Goal: Information Seeking & Learning: Find specific fact

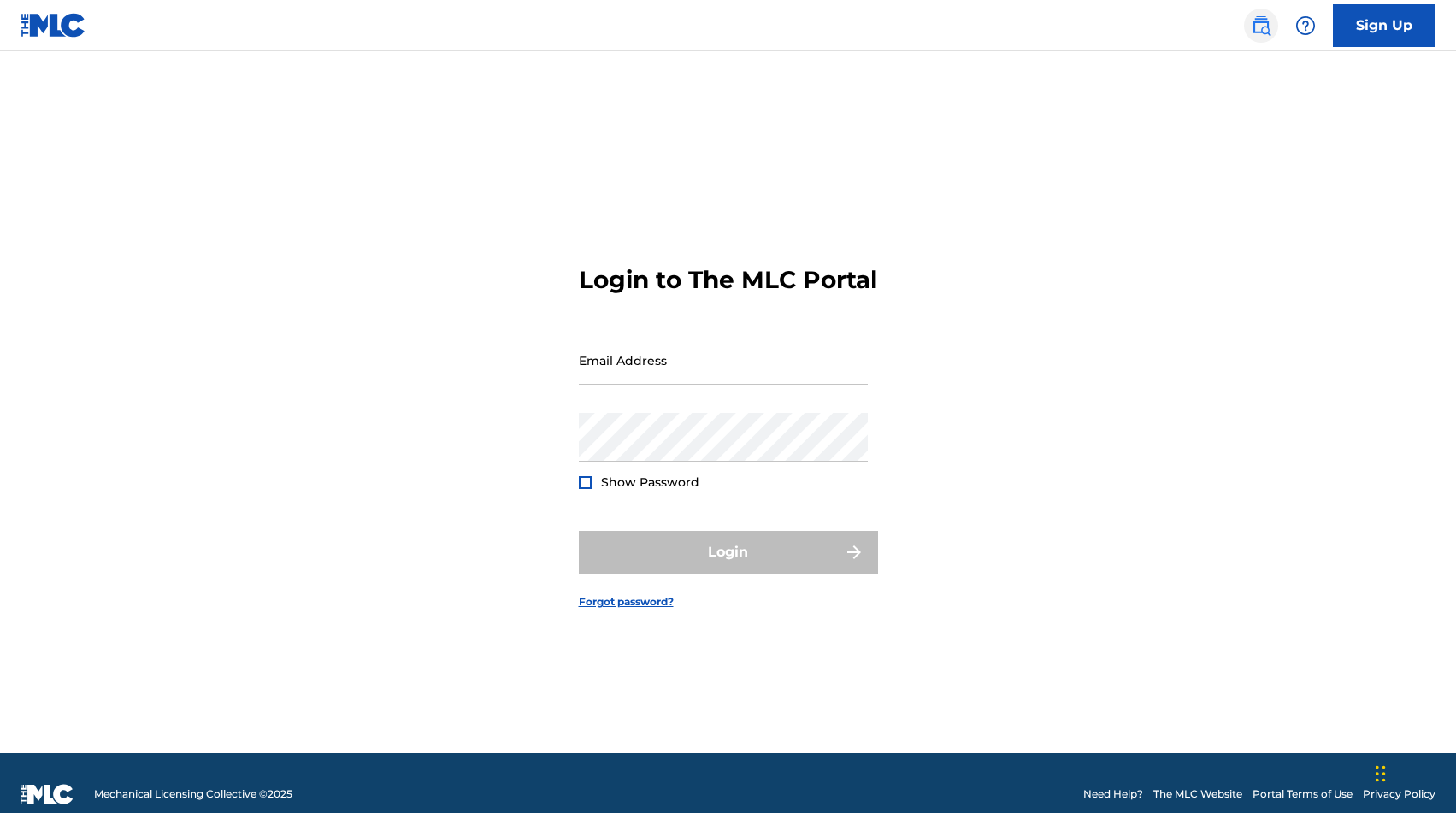
click at [1254, 24] on img at bounding box center [1261, 26] width 21 height 21
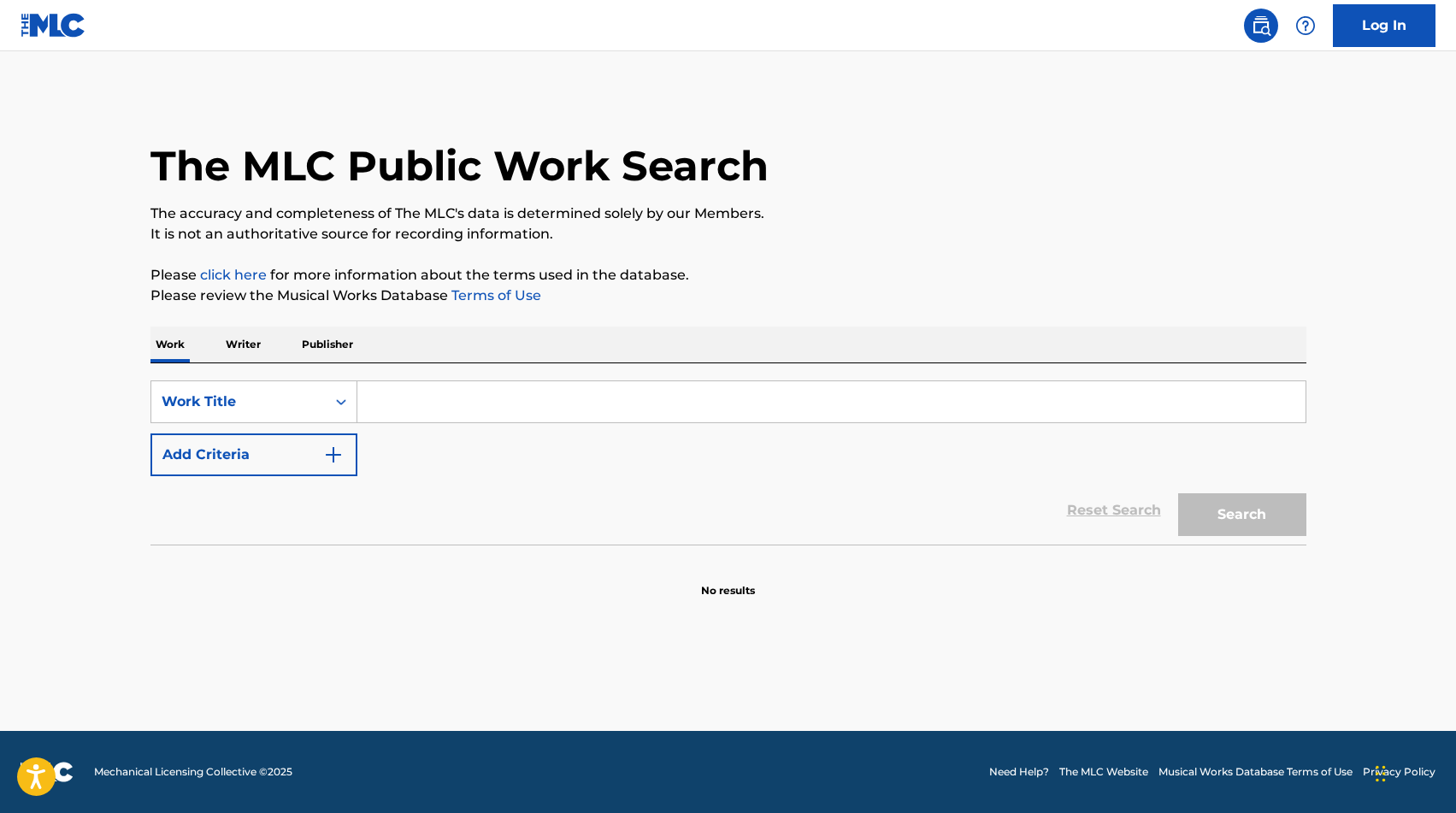
click at [438, 406] on input "Search Form" at bounding box center [831, 401] width 948 height 41
type input "EL BURRO"
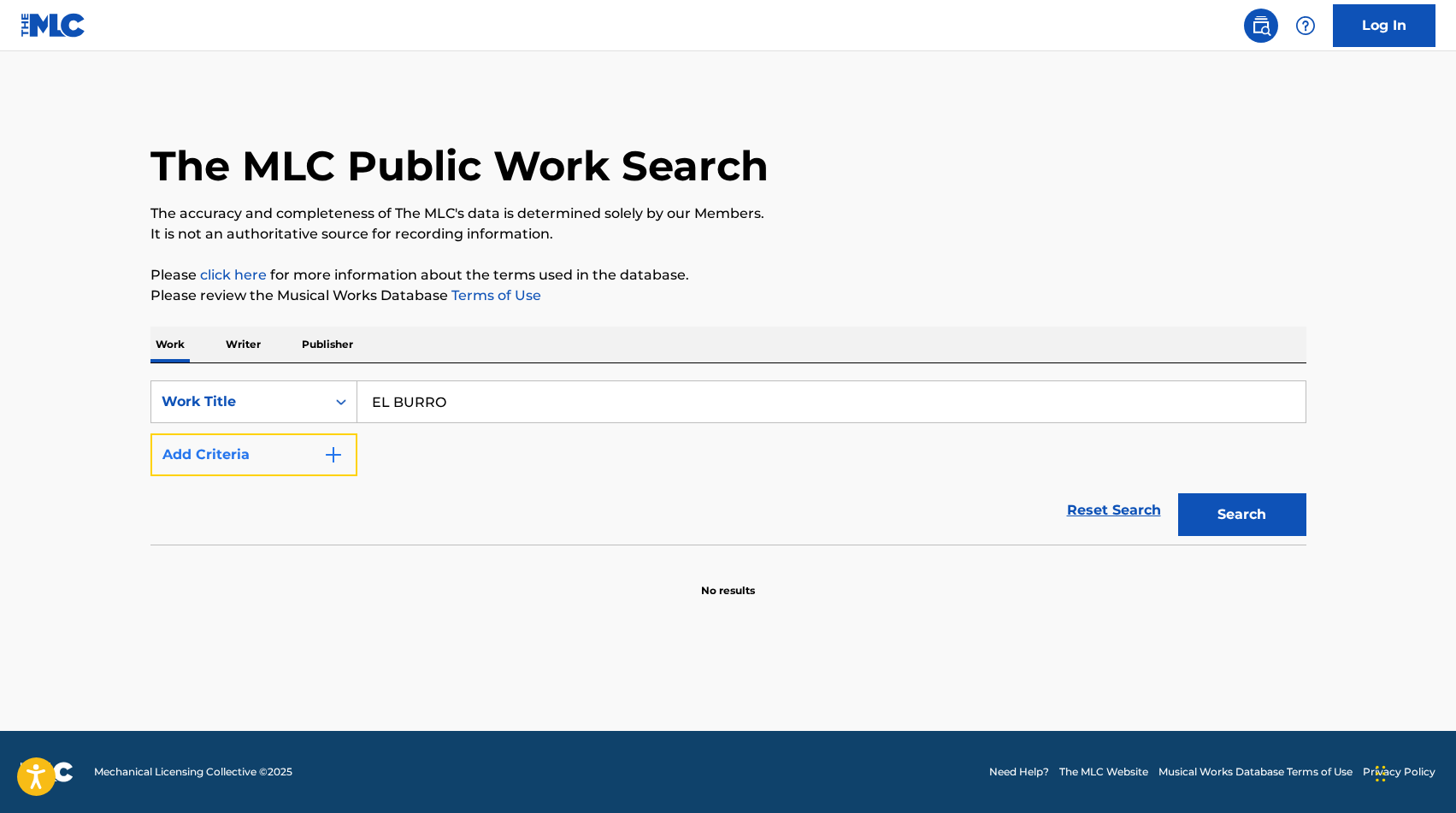
click at [233, 457] on button "Add Criteria" at bounding box center [254, 455] width 207 height 43
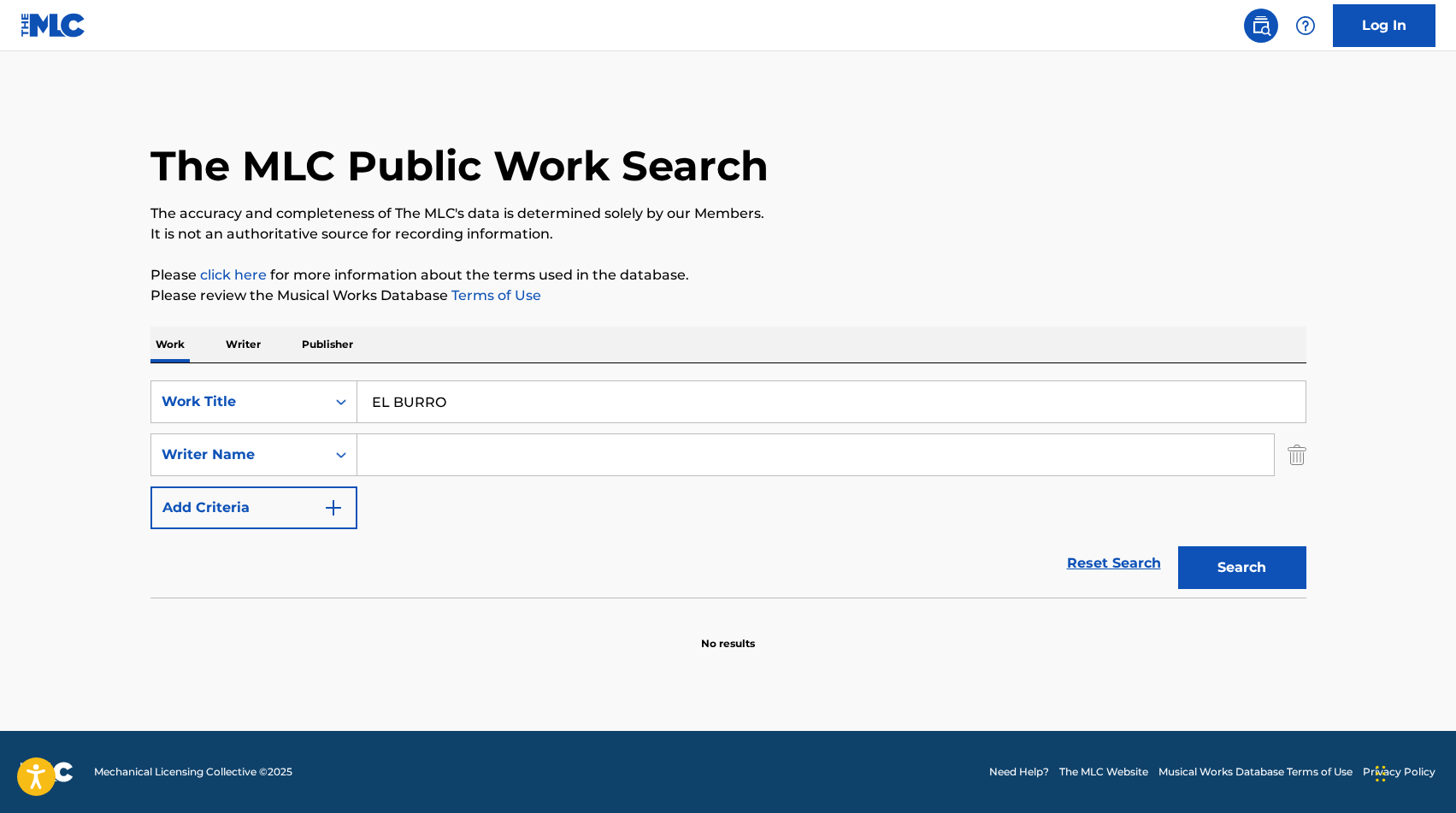
click at [401, 456] on input "Search Form" at bounding box center [815, 454] width 916 height 41
type input "[PERSON_NAME]"
click at [1254, 576] on button "Search" at bounding box center [1242, 567] width 128 height 43
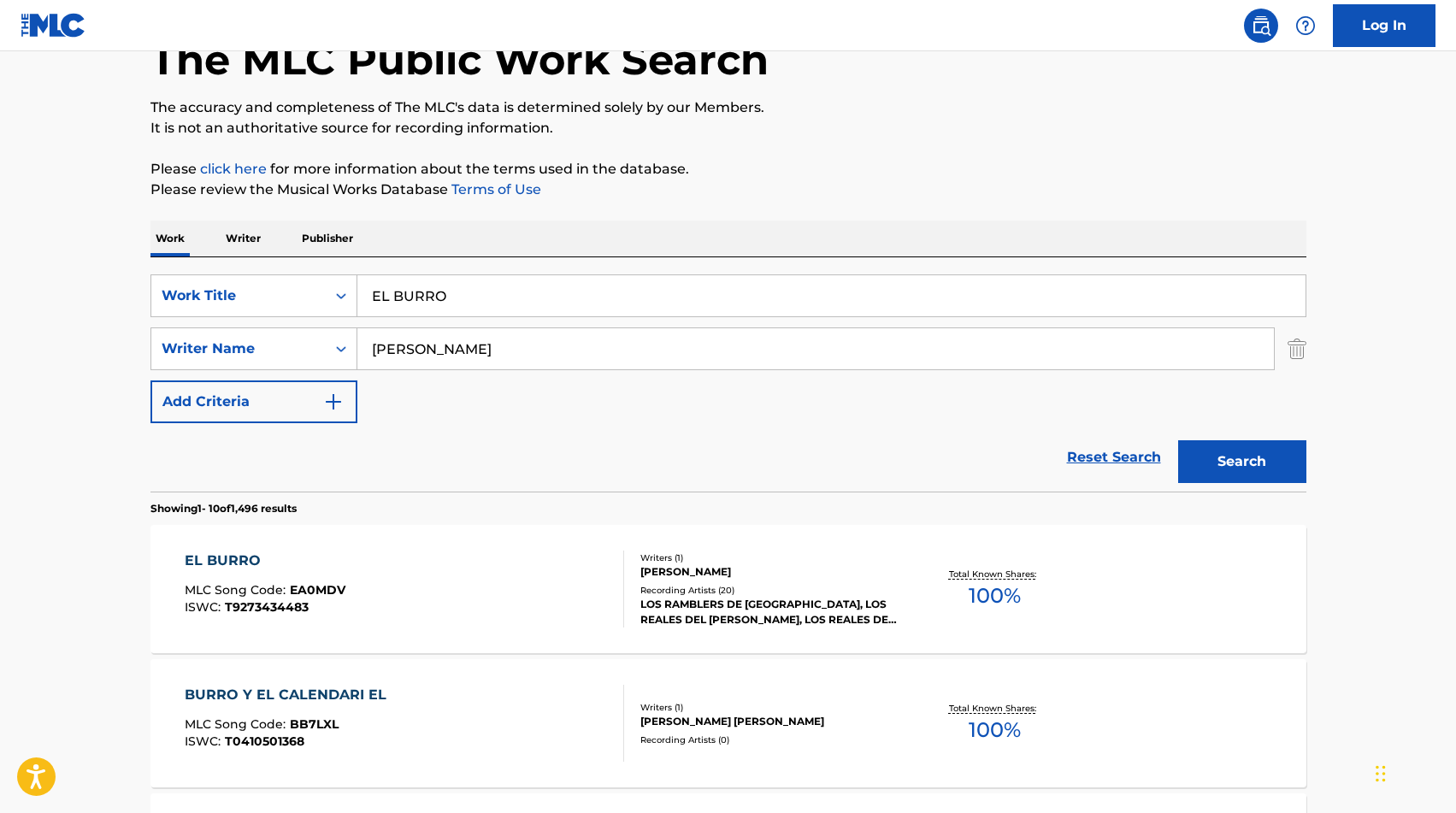
scroll to position [112, 0]
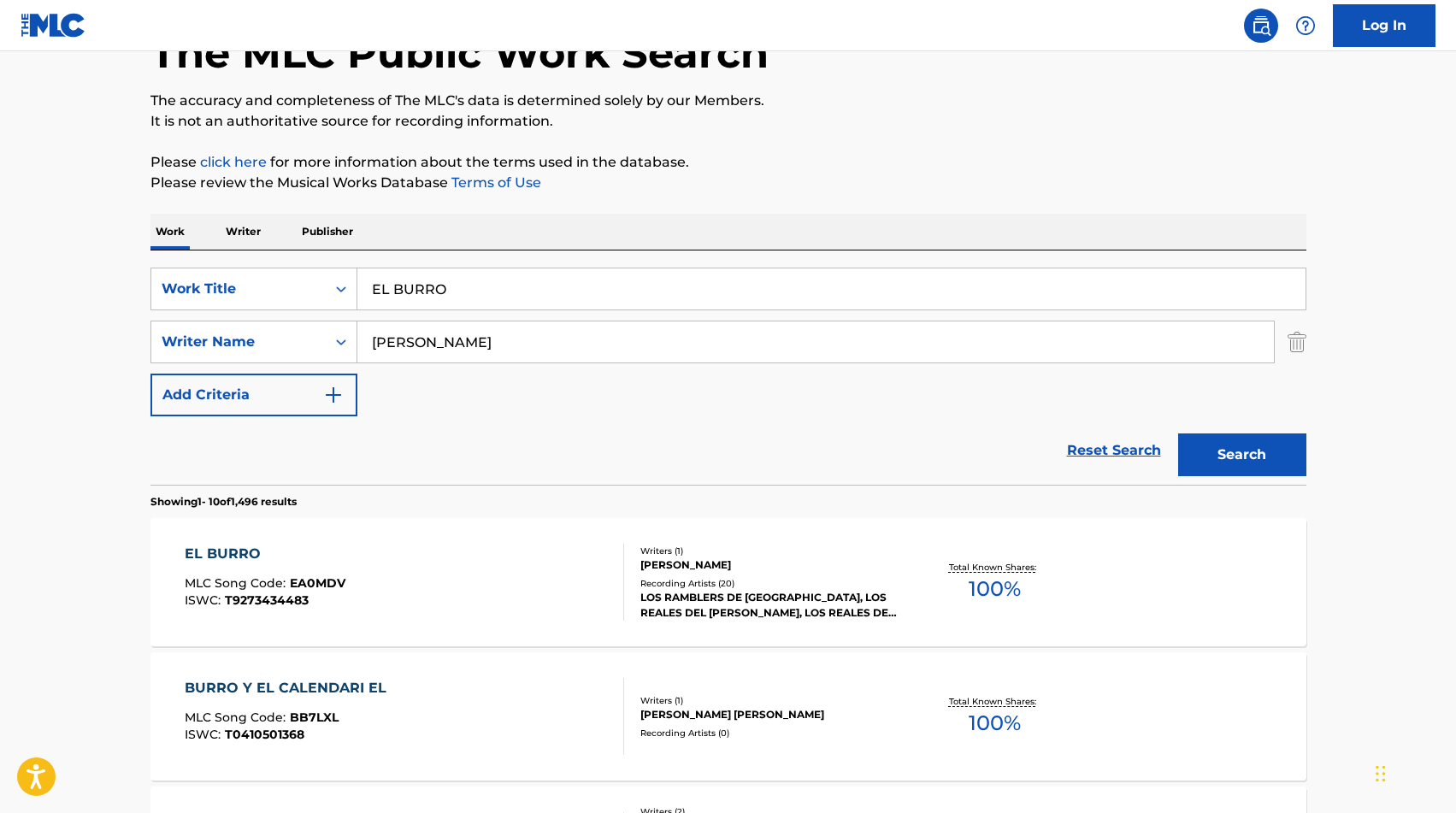
click at [655, 568] on div "[PERSON_NAME]" at bounding box center [769, 565] width 258 height 15
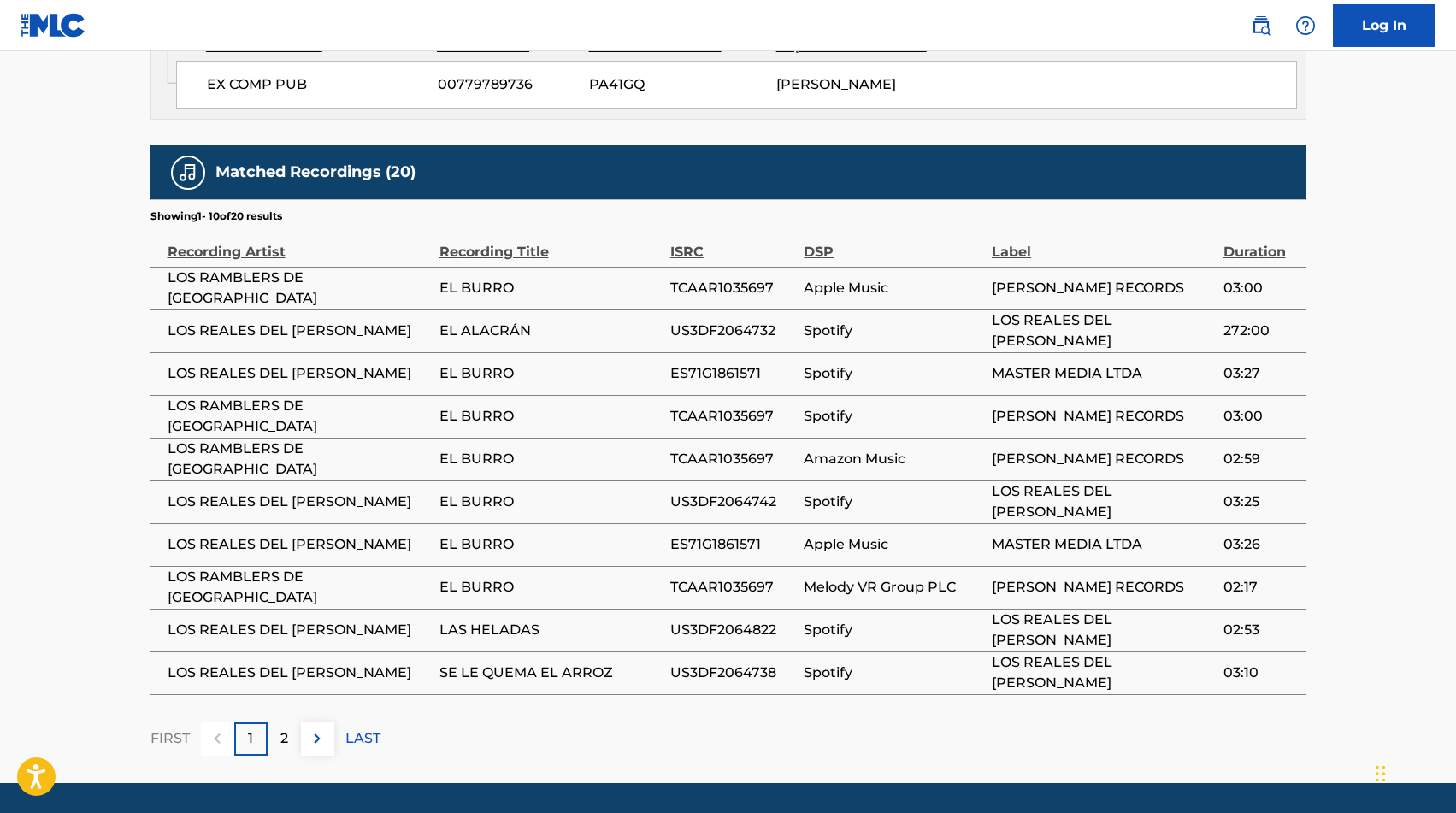
scroll to position [1106, 0]
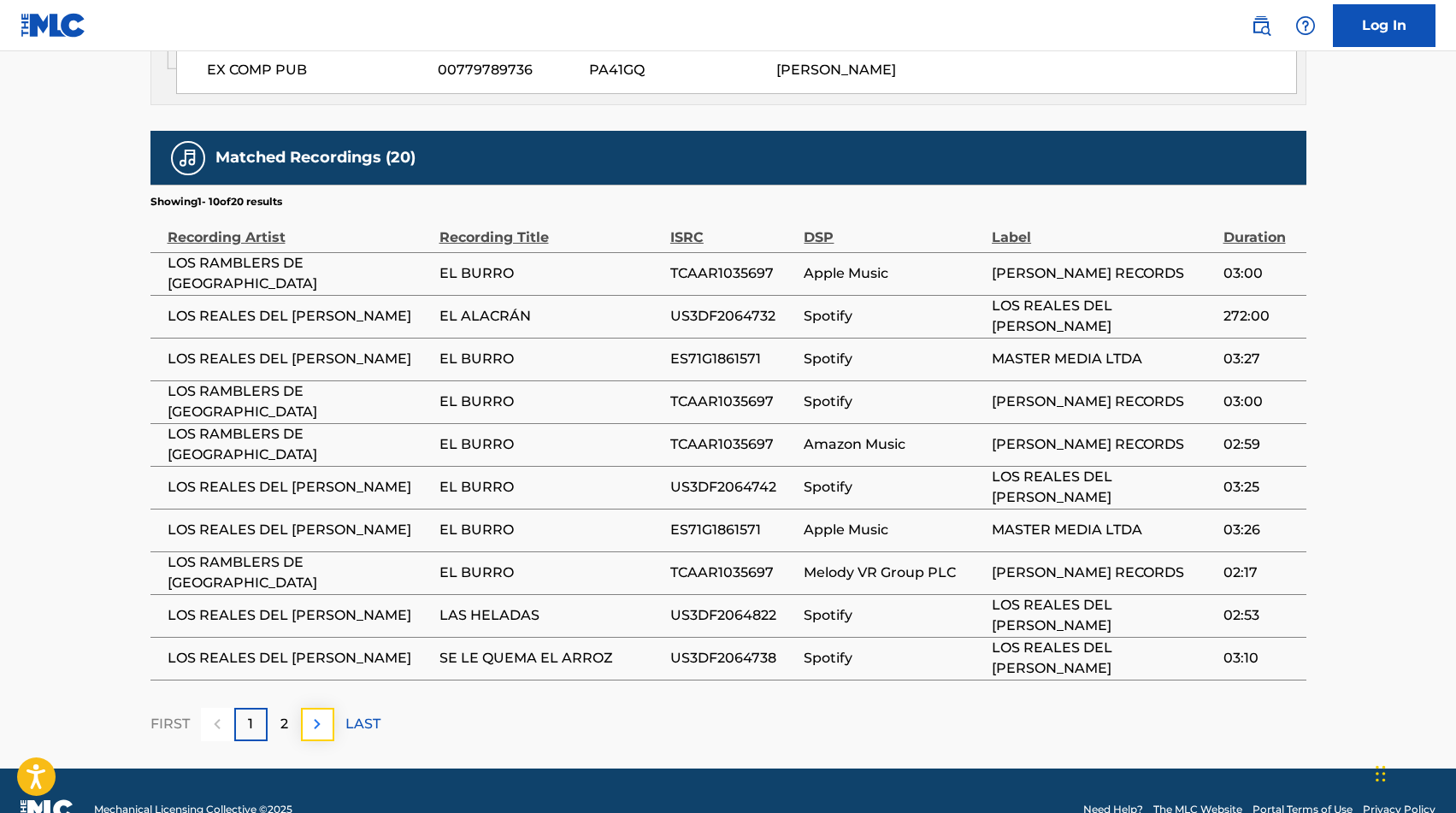
click at [318, 714] on img at bounding box center [318, 724] width 21 height 21
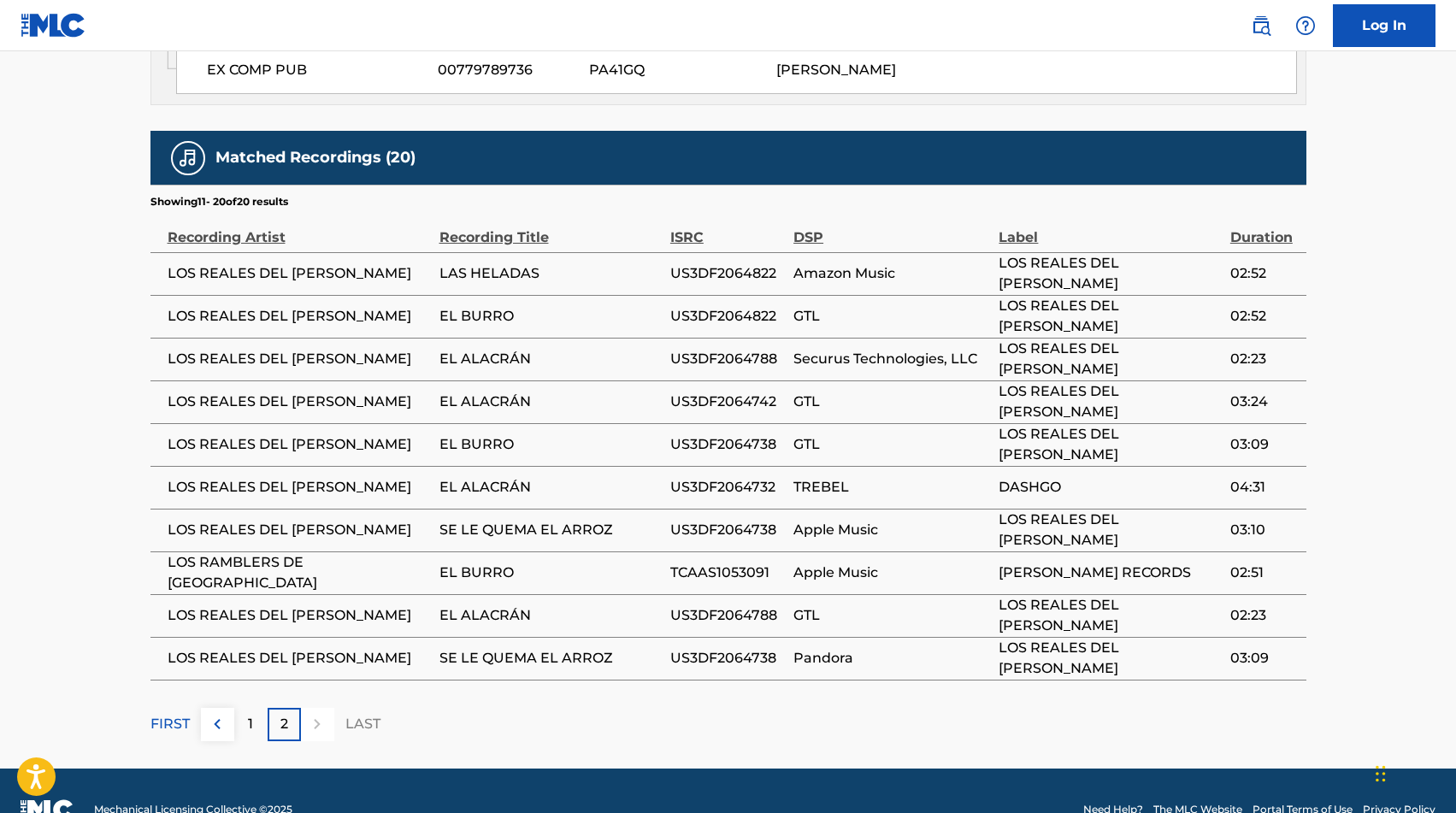
scroll to position [0, 0]
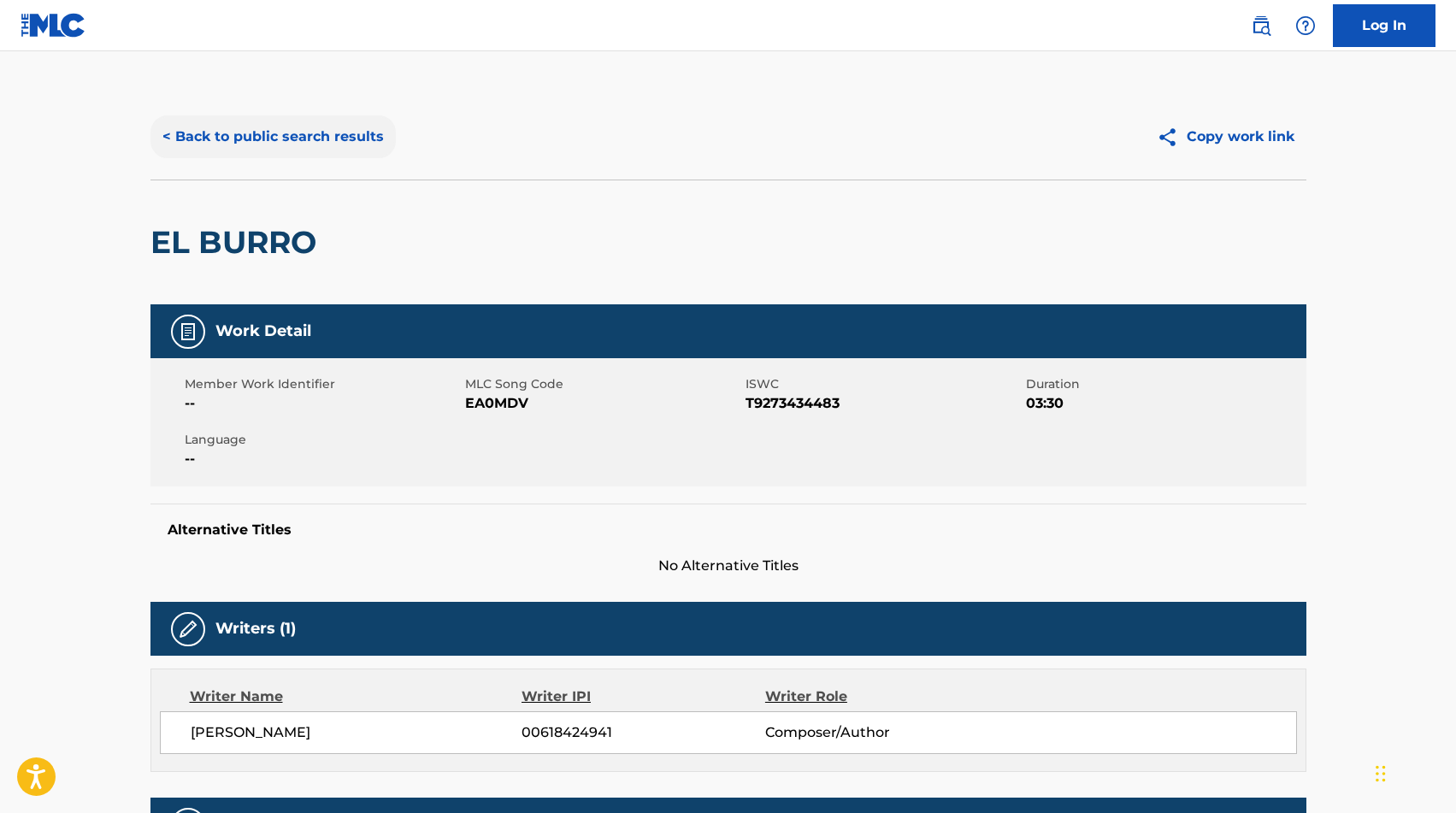
click at [251, 128] on button "< Back to public search results" at bounding box center [273, 136] width 245 height 43
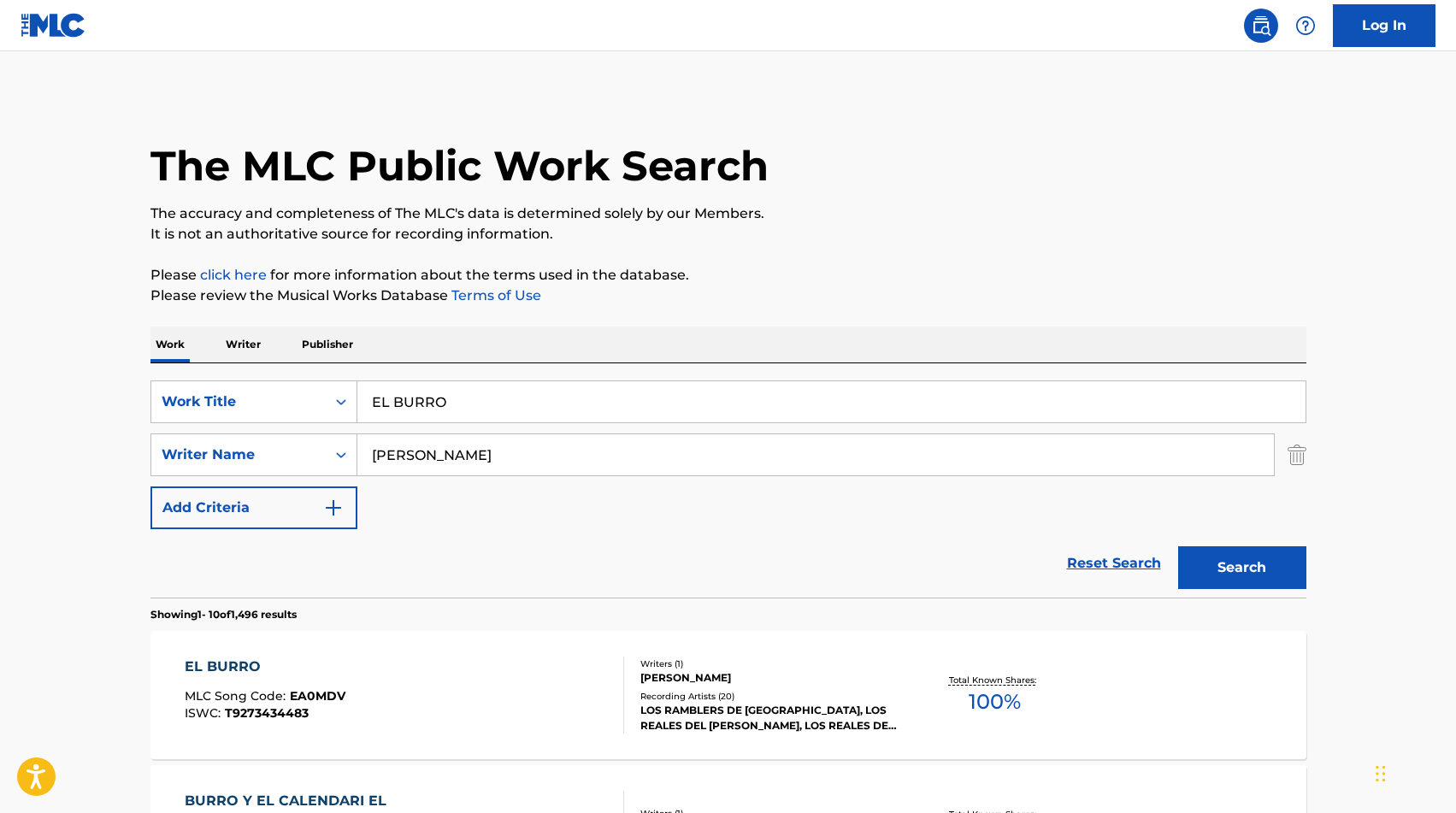
scroll to position [112, 0]
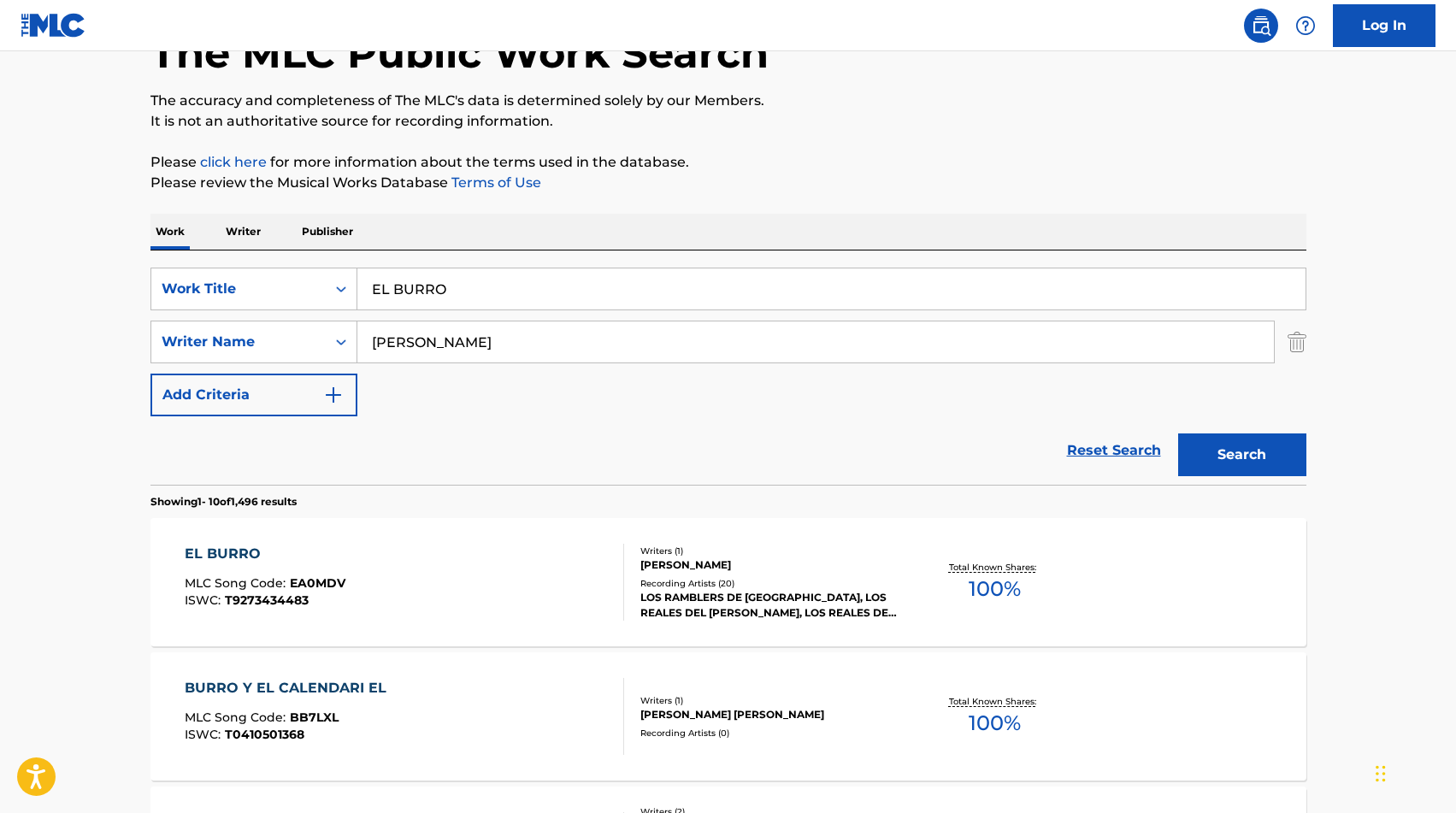
click at [485, 275] on input "EL BURRO" at bounding box center [831, 289] width 948 height 41
click at [398, 285] on input "EL BURRO" at bounding box center [831, 289] width 948 height 41
type input "EL CHOLO SE HIZO BUCHON"
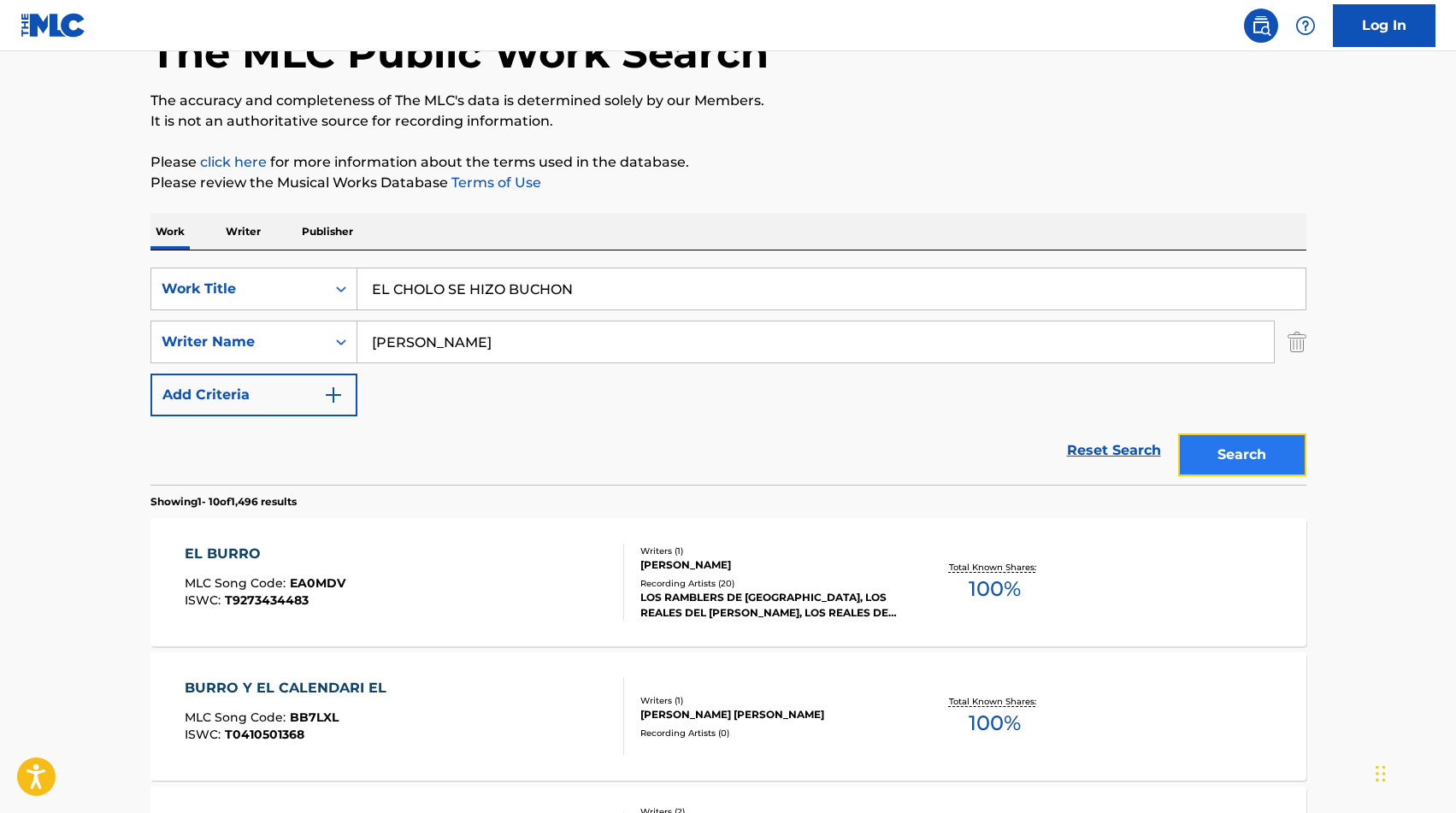
click at [1180, 446] on button "Search" at bounding box center [1242, 455] width 128 height 43
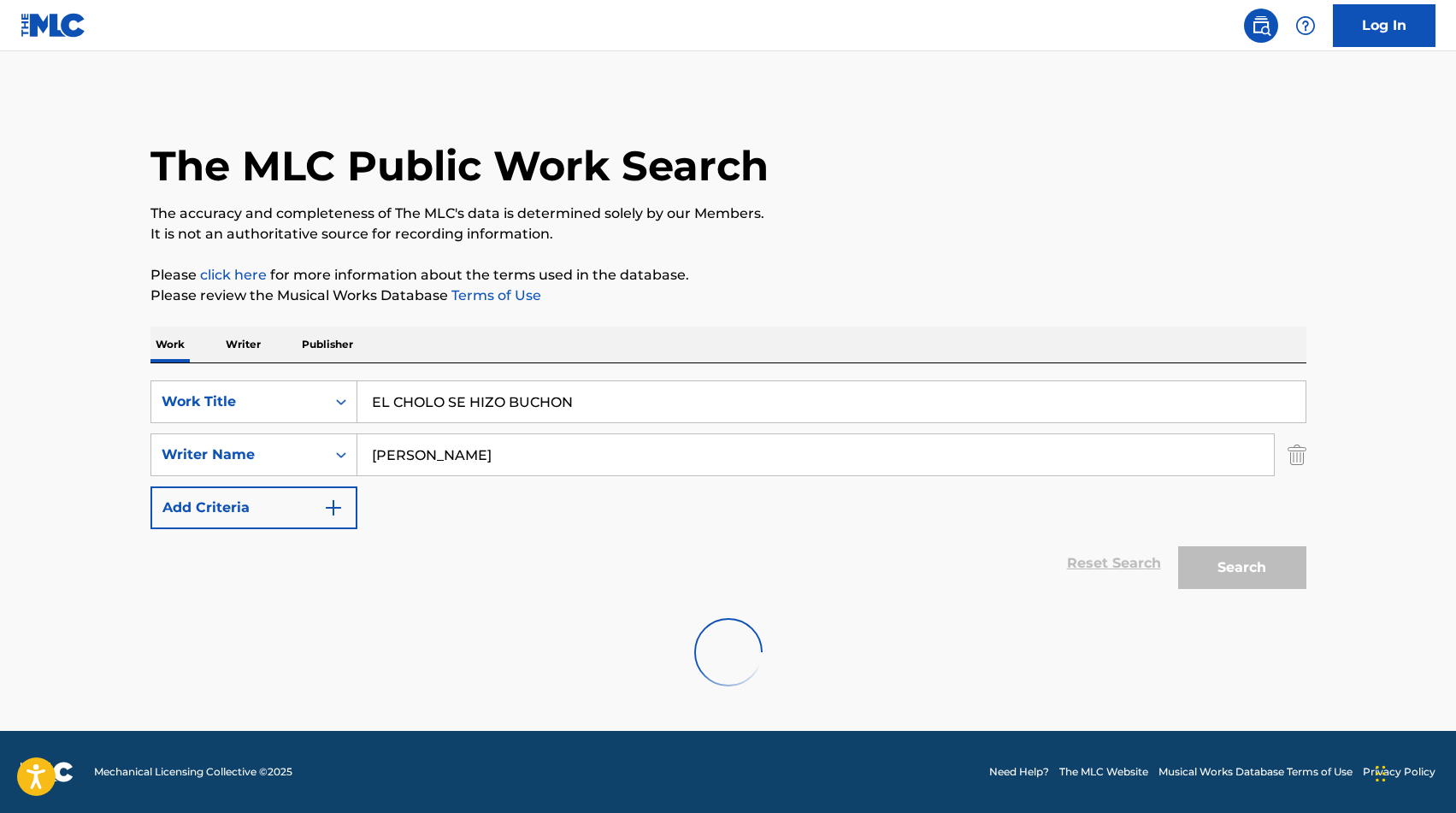
scroll to position [0, 0]
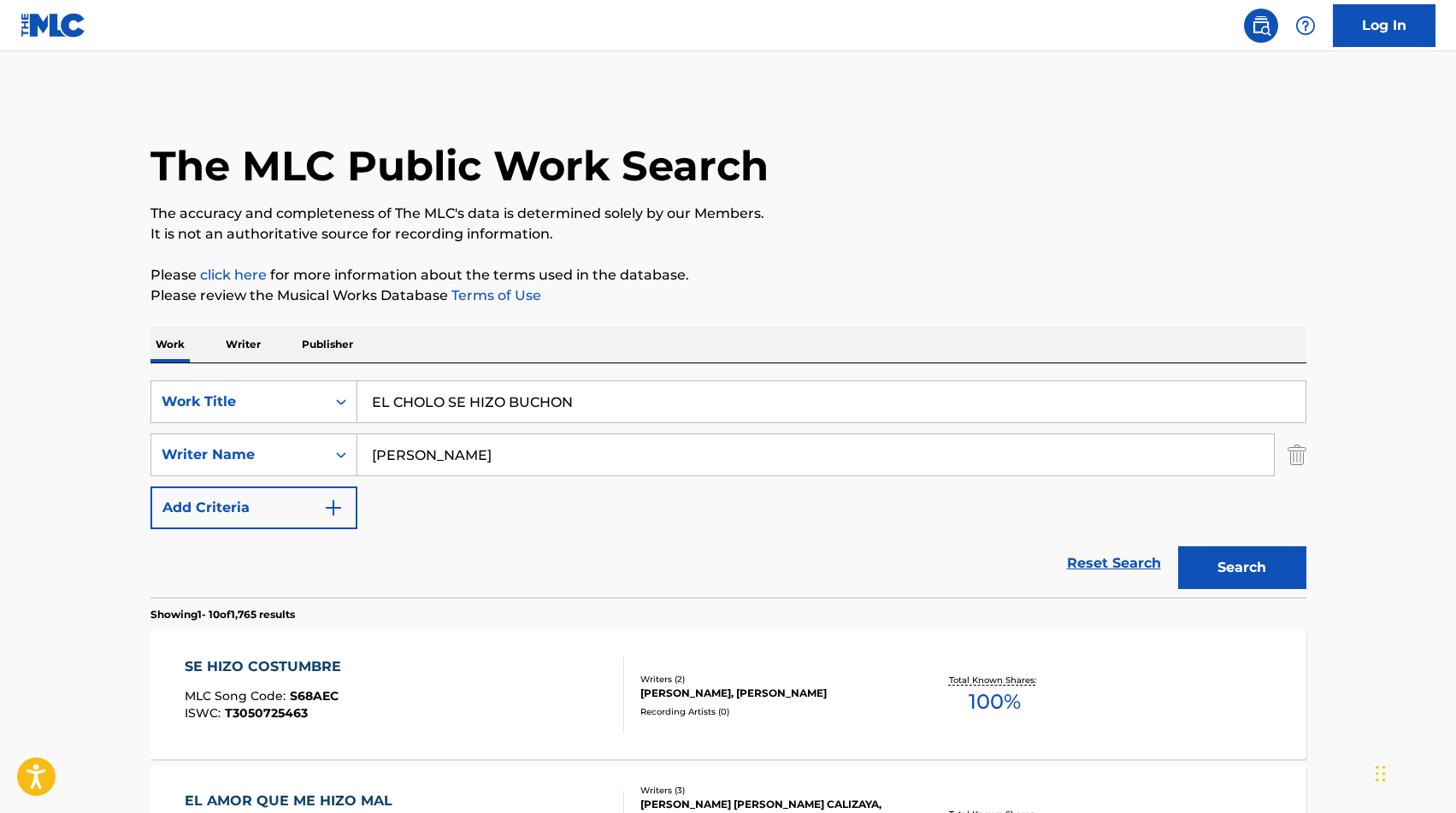
click at [422, 451] on input "[PERSON_NAME]" at bounding box center [815, 454] width 916 height 41
click at [1193, 564] on button "Search" at bounding box center [1242, 567] width 128 height 43
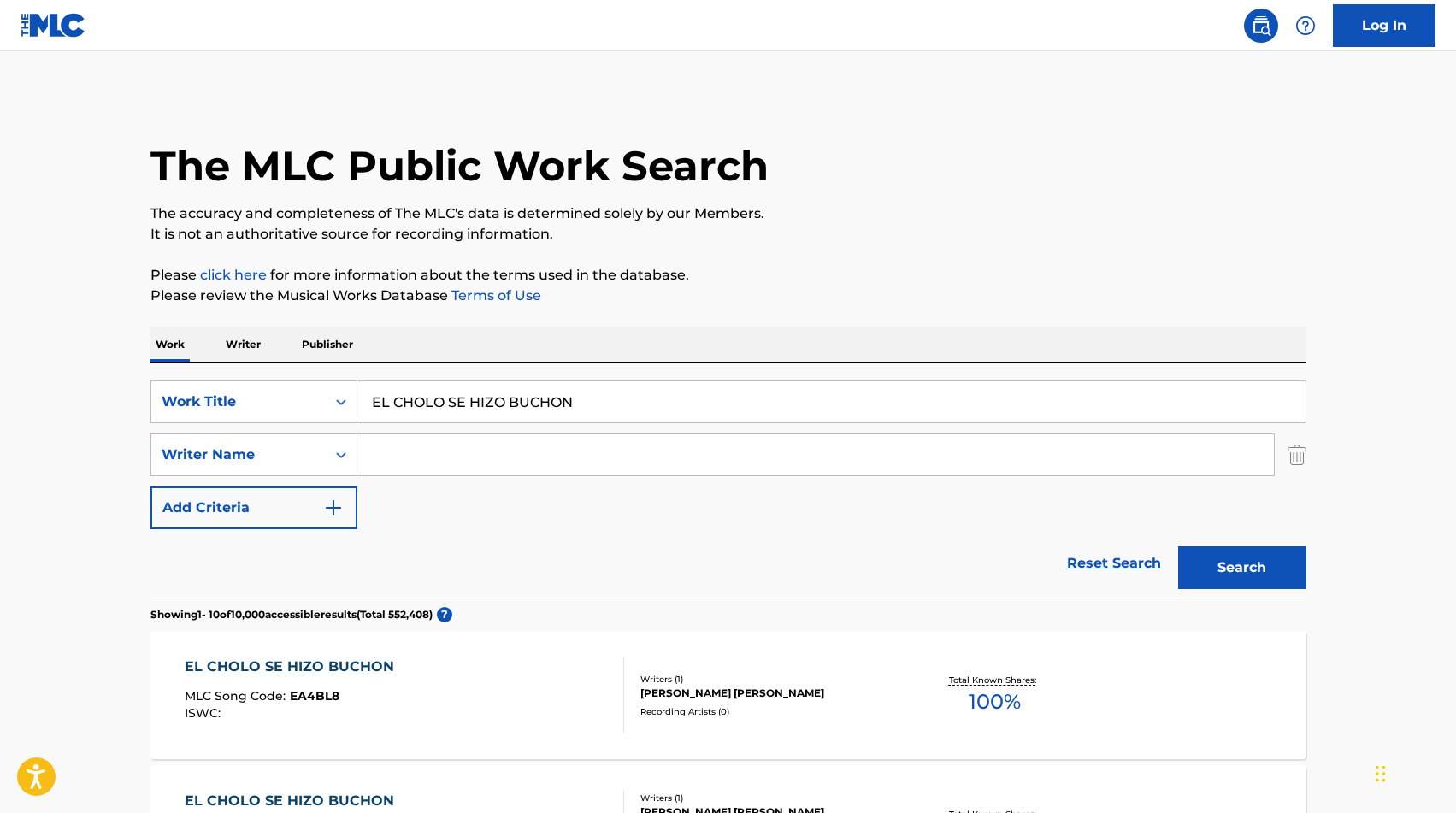
click at [498, 400] on input "EL CHOLO SE HIZO BUCHON" at bounding box center [831, 401] width 948 height 41
type input "EL [MEDICAL_DATA]"
click at [1257, 581] on button "Search" at bounding box center [1242, 567] width 128 height 43
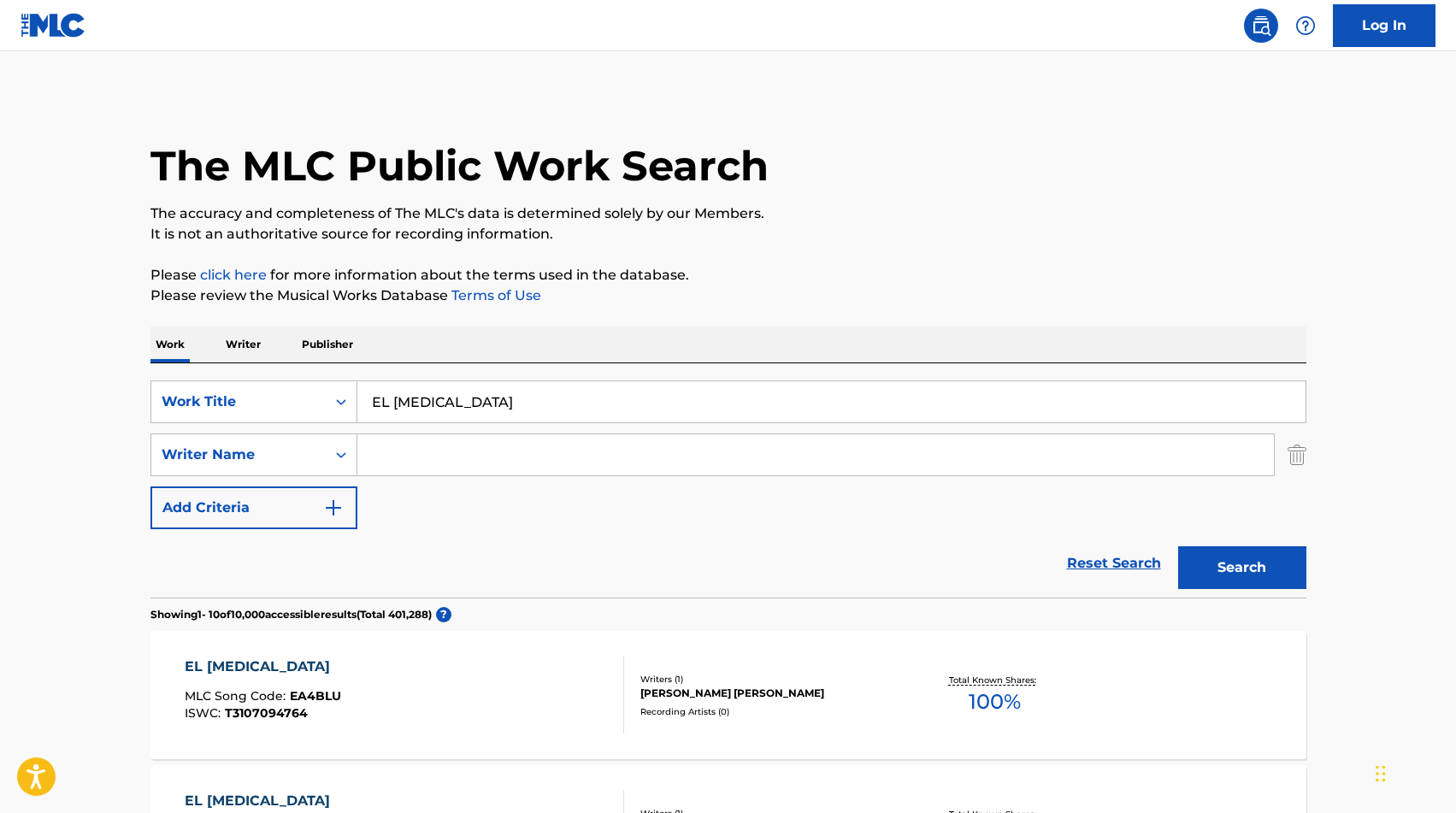
click at [384, 457] on input "Search Form" at bounding box center [815, 454] width 916 height 41
click at [1244, 573] on button "Search" at bounding box center [1242, 567] width 128 height 43
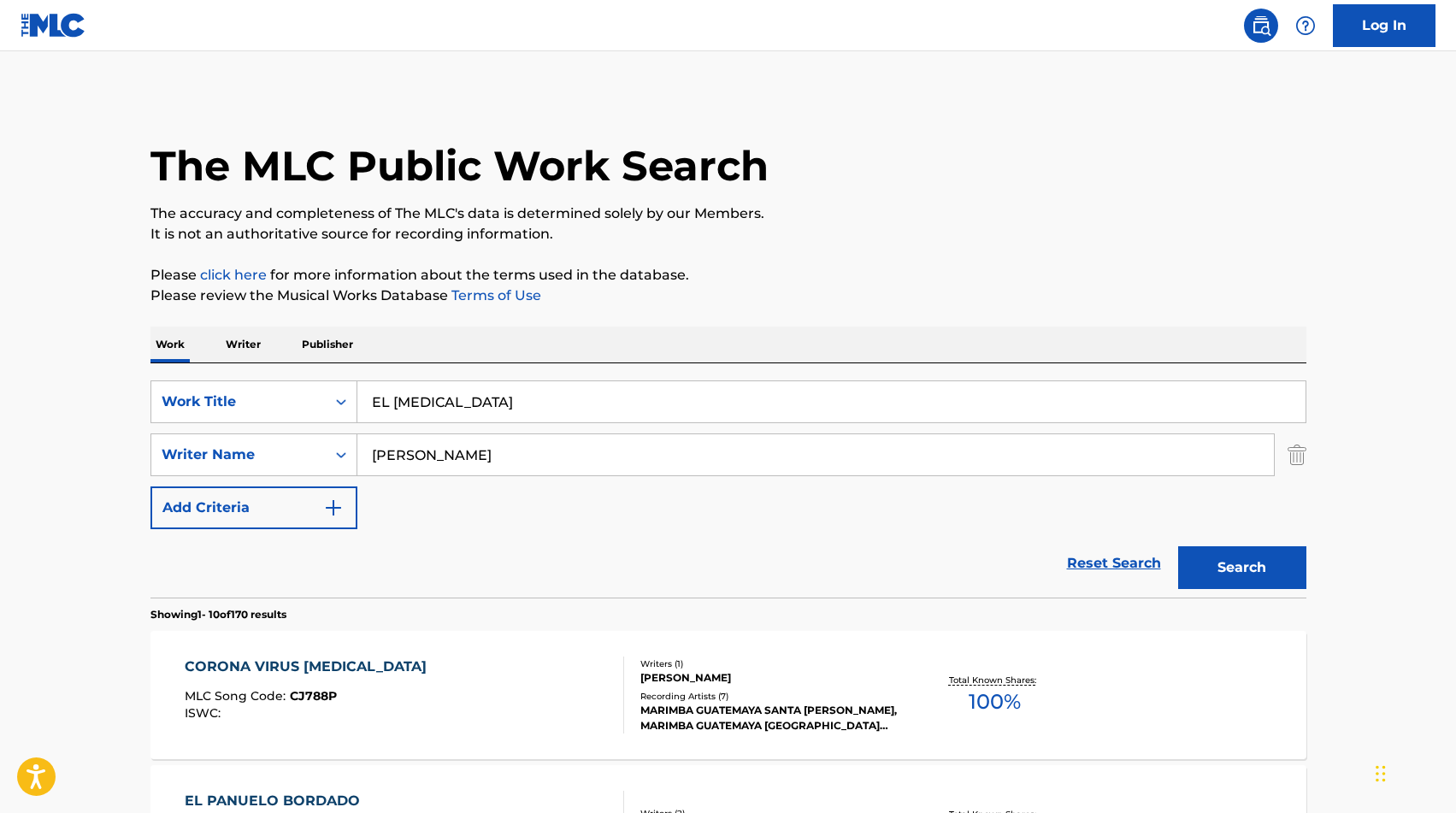
scroll to position [149, 0]
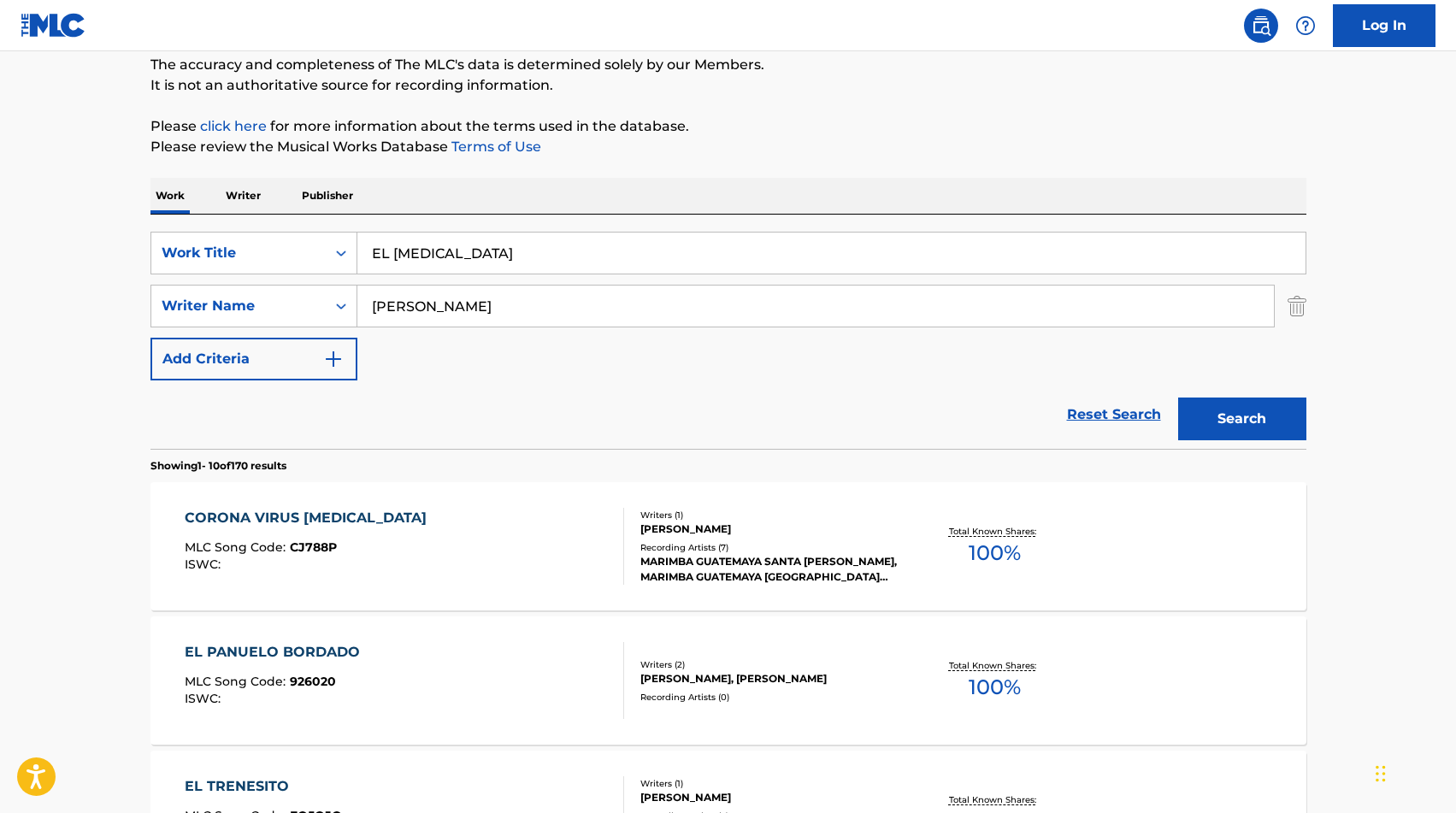
click at [405, 309] on input "[PERSON_NAME]" at bounding box center [815, 305] width 916 height 41
click at [1260, 417] on button "Search" at bounding box center [1242, 418] width 128 height 43
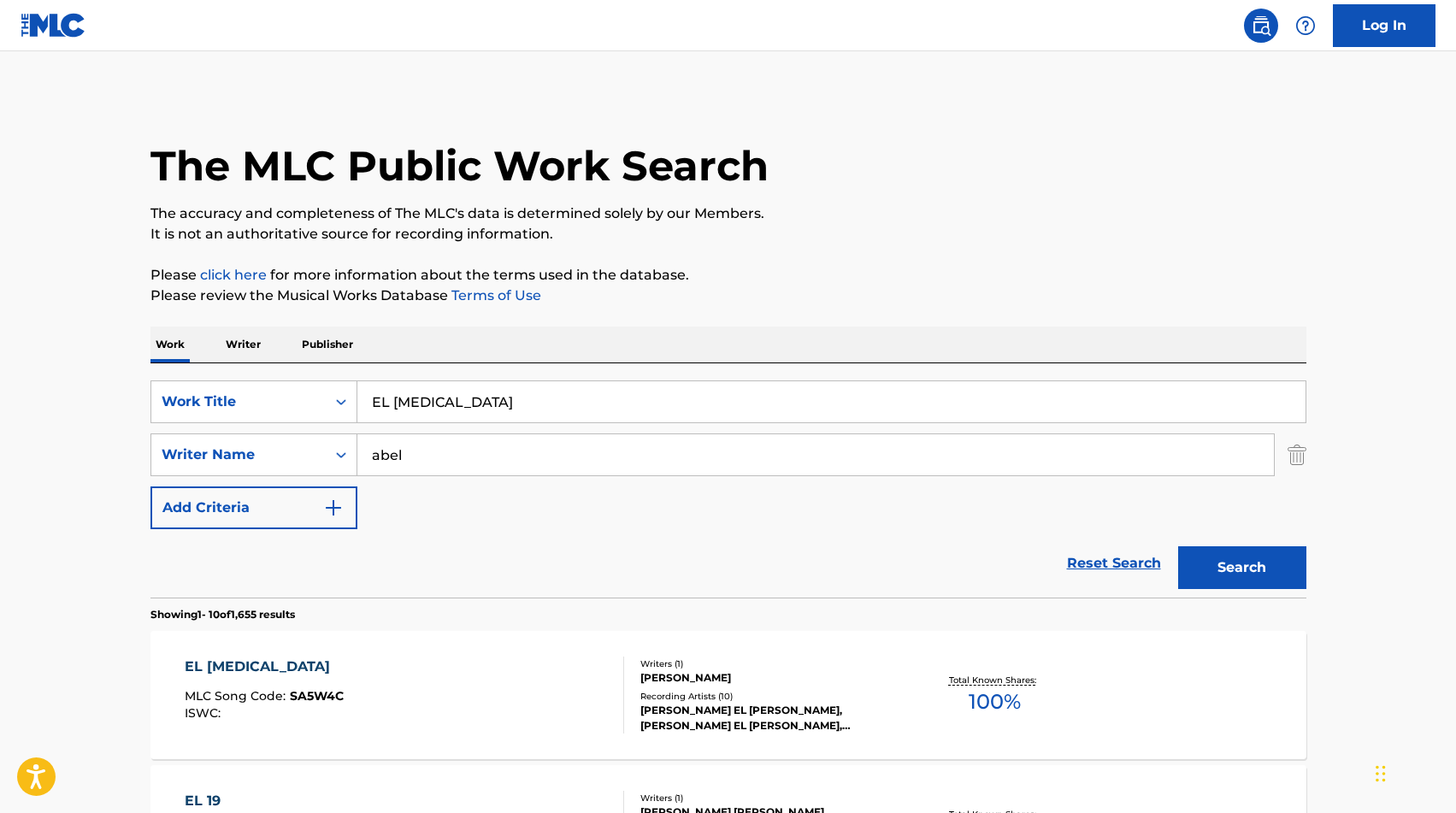
scroll to position [111, 0]
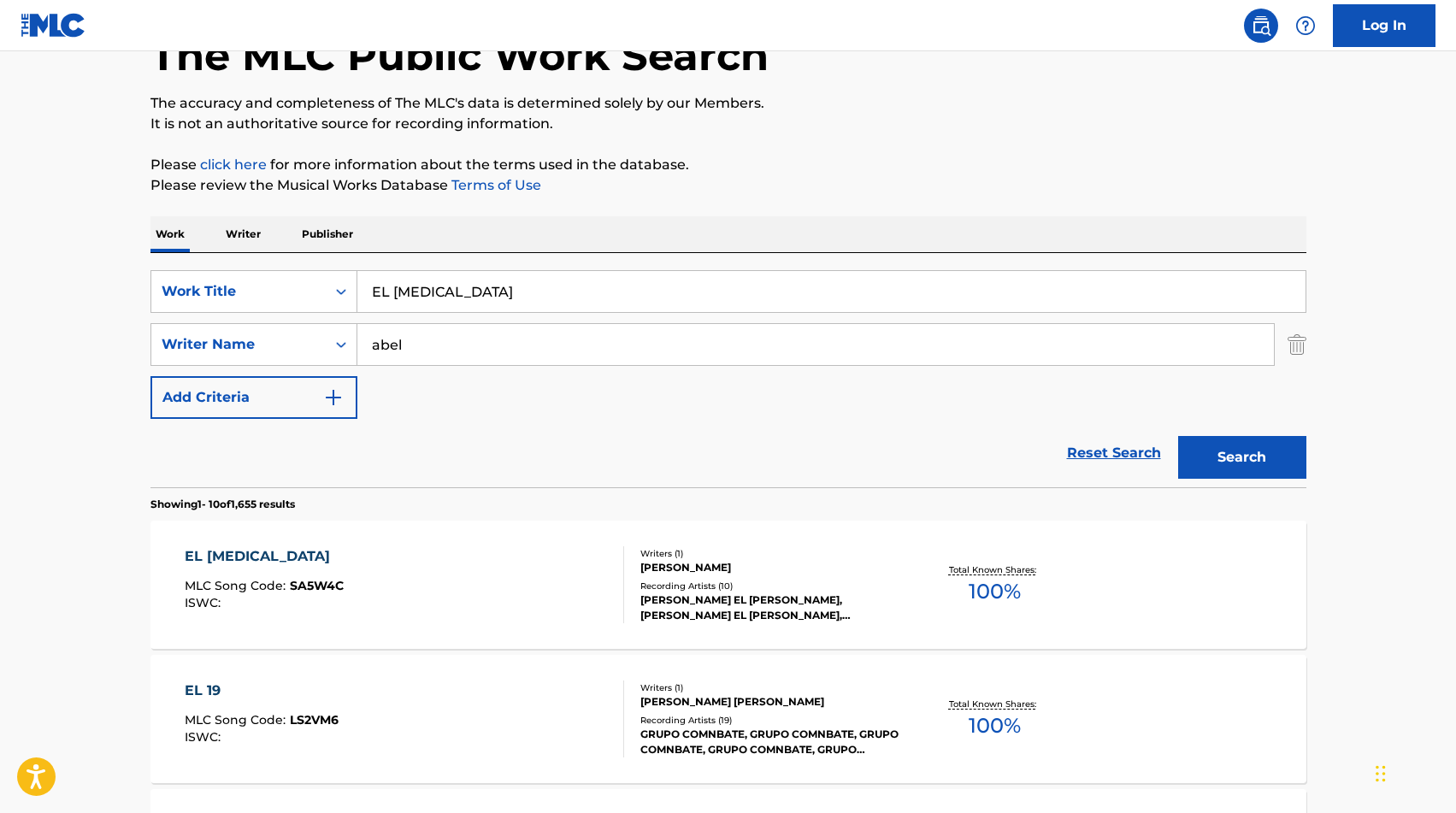
click at [707, 332] on input "abel" at bounding box center [815, 344] width 916 height 41
click at [1278, 459] on button "Search" at bounding box center [1242, 457] width 128 height 43
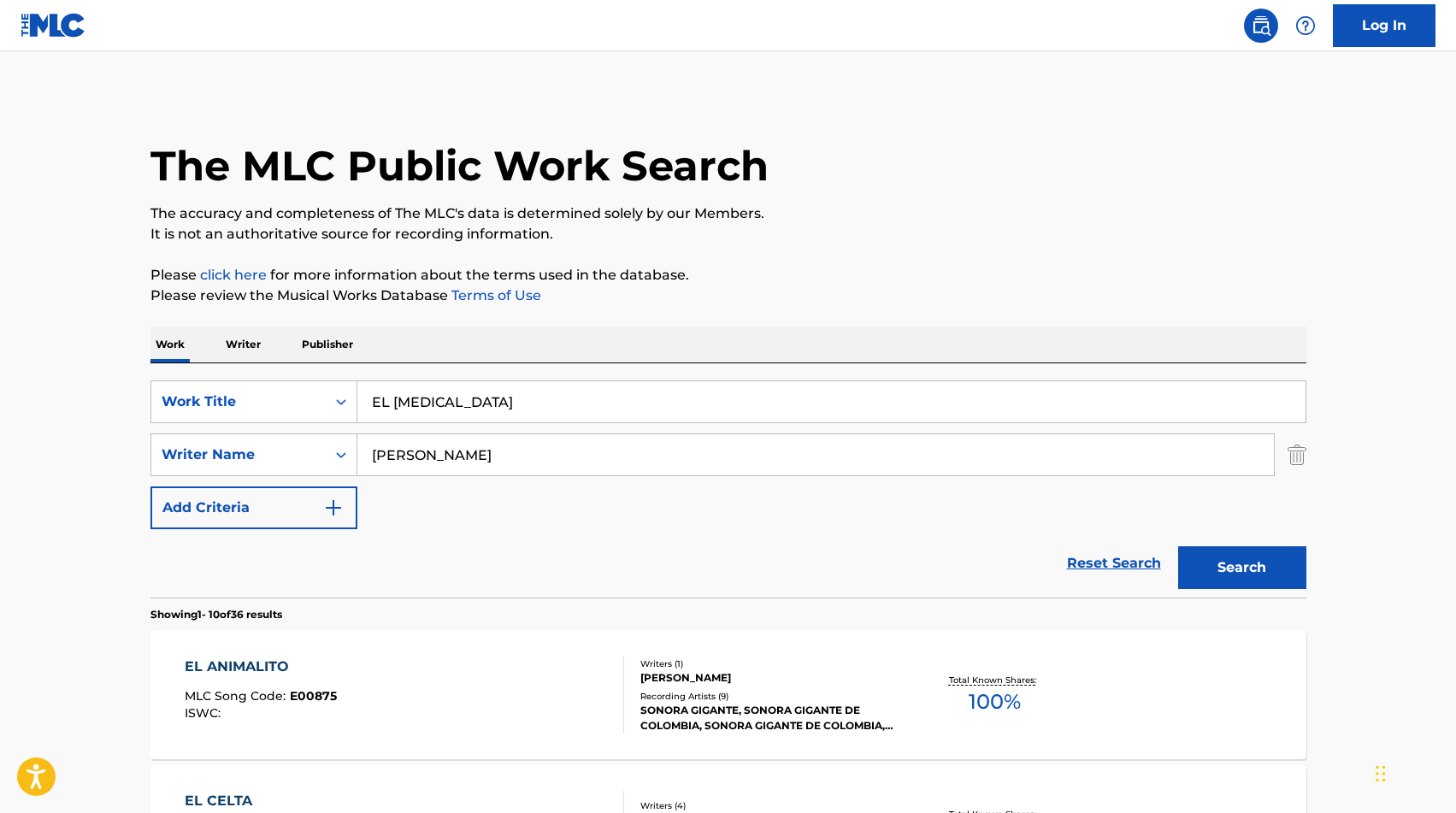
scroll to position [219, 0]
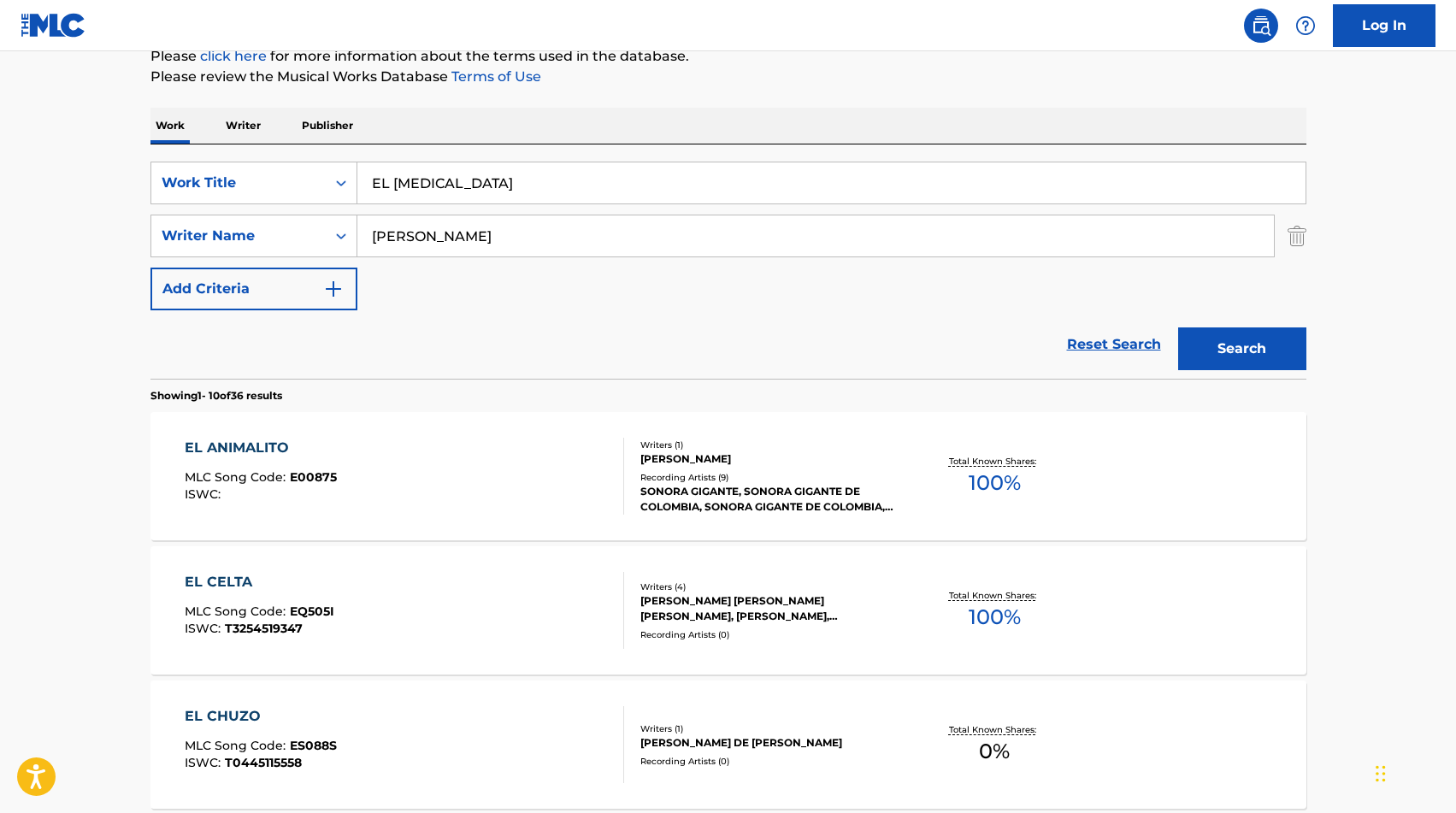
click at [547, 239] on input "[PERSON_NAME]" at bounding box center [815, 235] width 916 height 41
type input "ex comp pub"
click at [352, 251] on div "Search Form" at bounding box center [341, 235] width 31 height 41
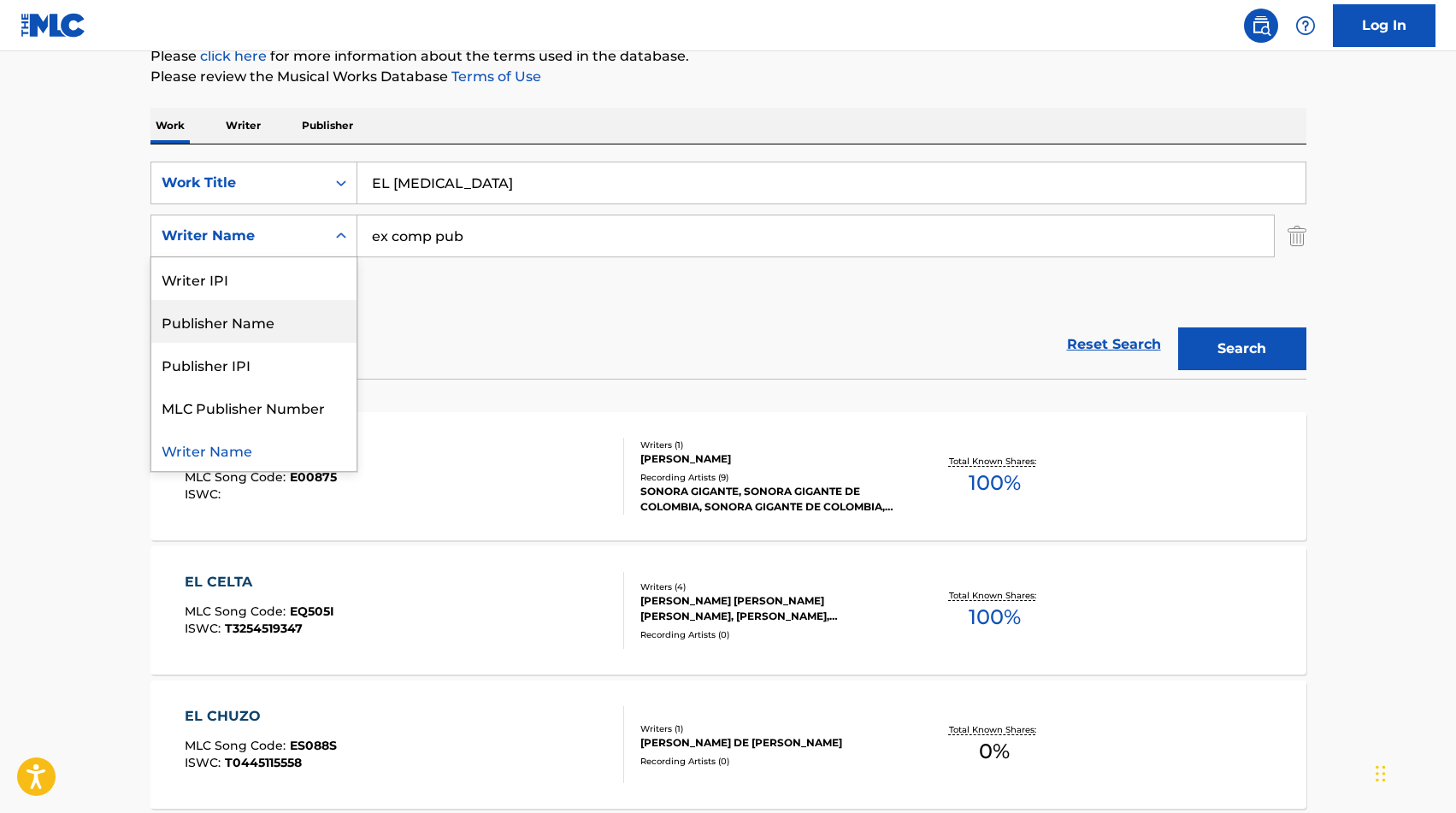
click at [325, 326] on div "Publisher Name" at bounding box center [254, 321] width 205 height 43
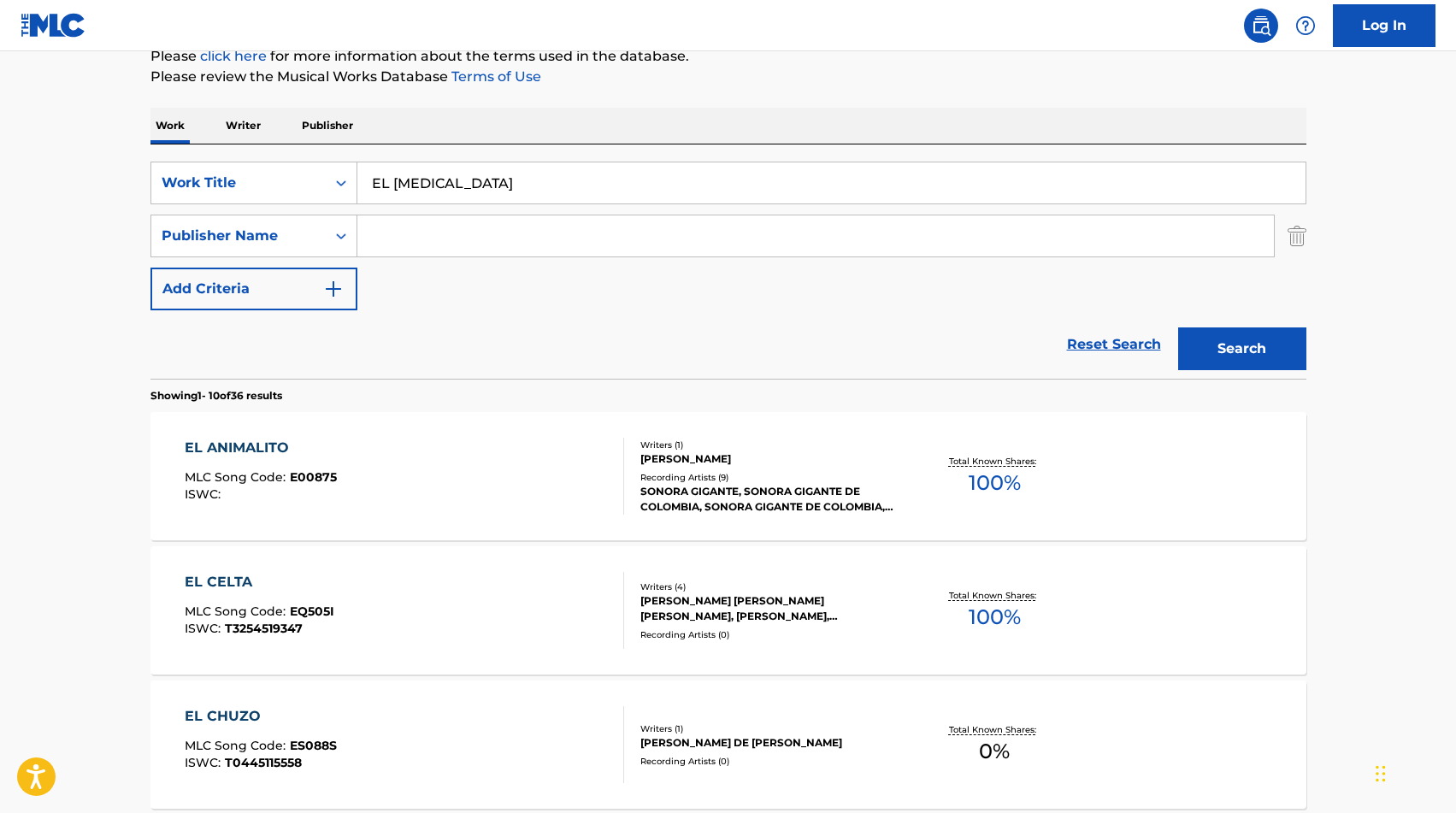
click at [872, 219] on input "Search Form" at bounding box center [815, 235] width 916 height 41
type input "ex comp"
click at [1261, 335] on button "Search" at bounding box center [1242, 348] width 128 height 43
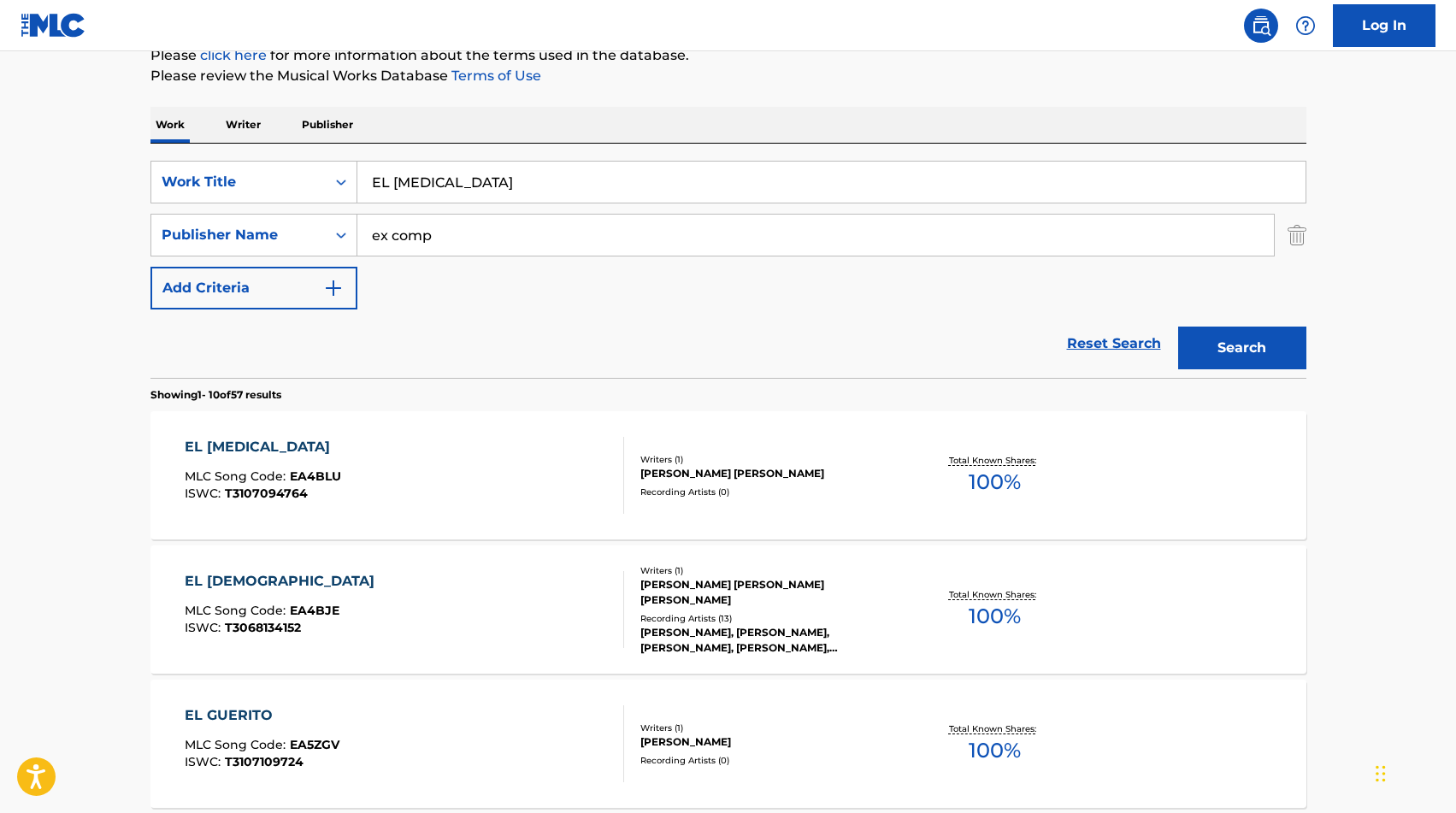
scroll to position [221, 0]
click at [425, 187] on input "EL [MEDICAL_DATA]" at bounding box center [831, 180] width 948 height 41
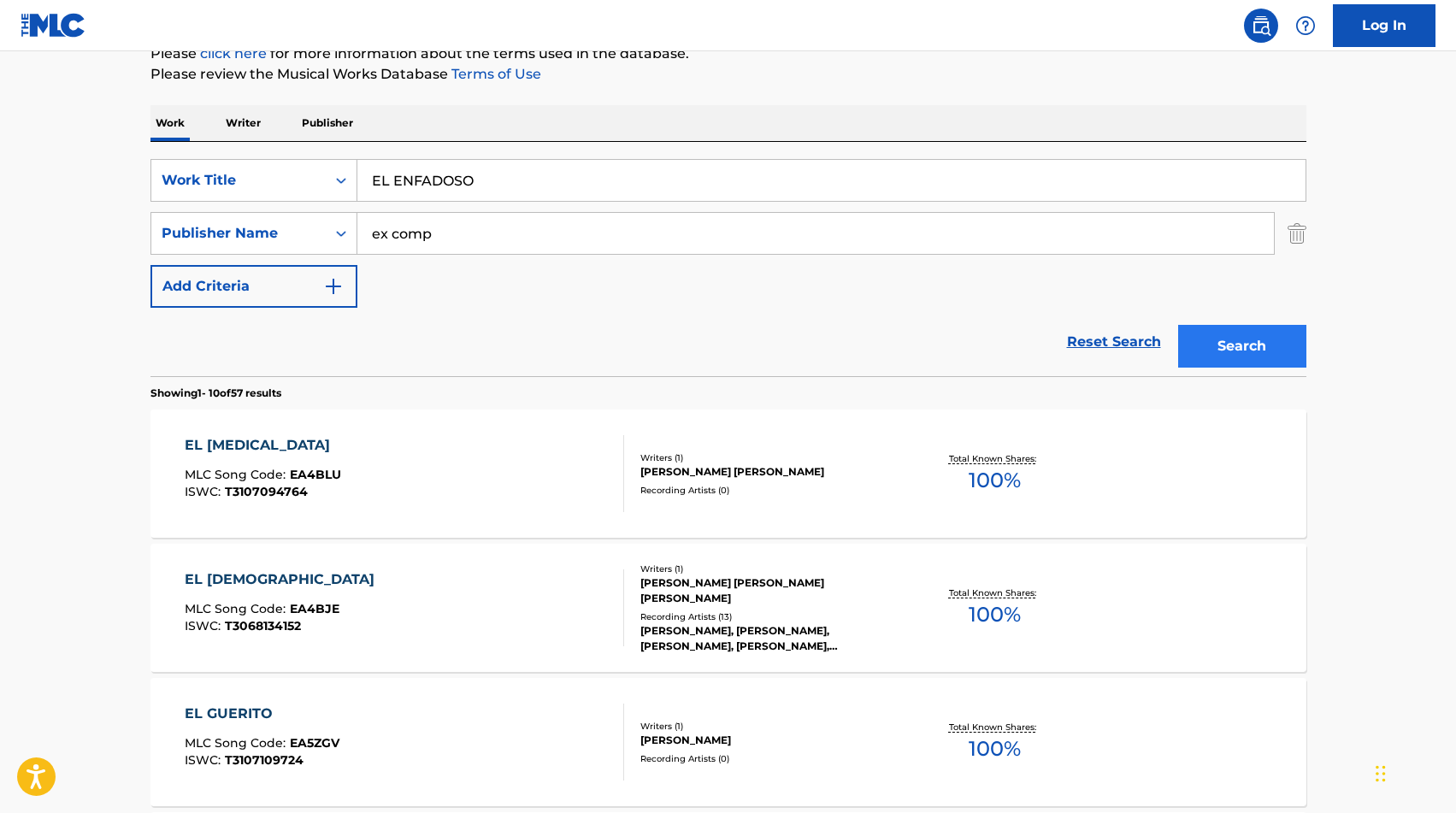
type input "EL ENFADOSO"
click at [1280, 348] on button "Search" at bounding box center [1242, 346] width 128 height 43
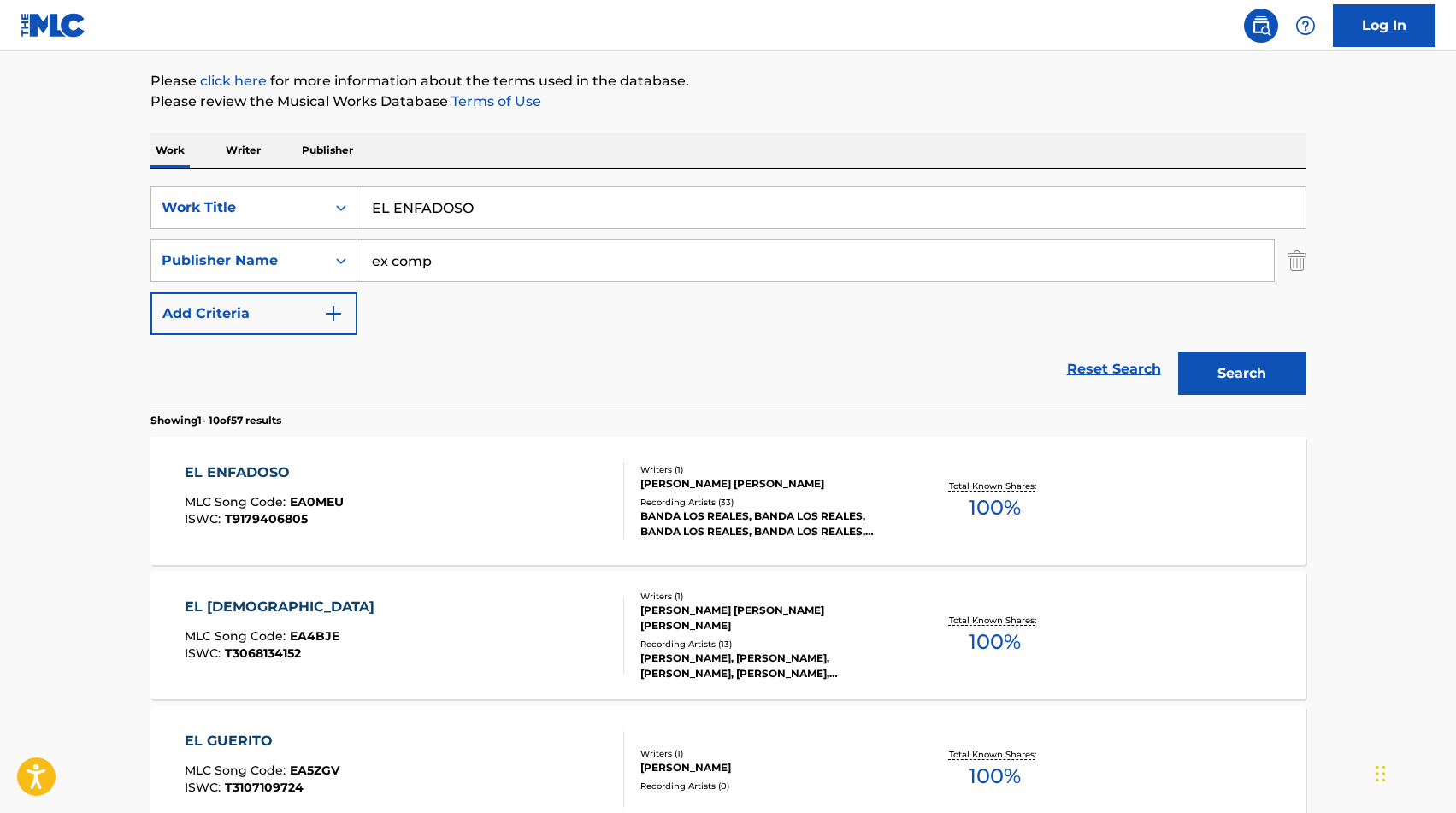
scroll to position [195, 0]
click at [573, 492] on div "EL ENFADOSO MLC Song Code : EA0MEU ISWC : T9179406805" at bounding box center [404, 498] width 440 height 77
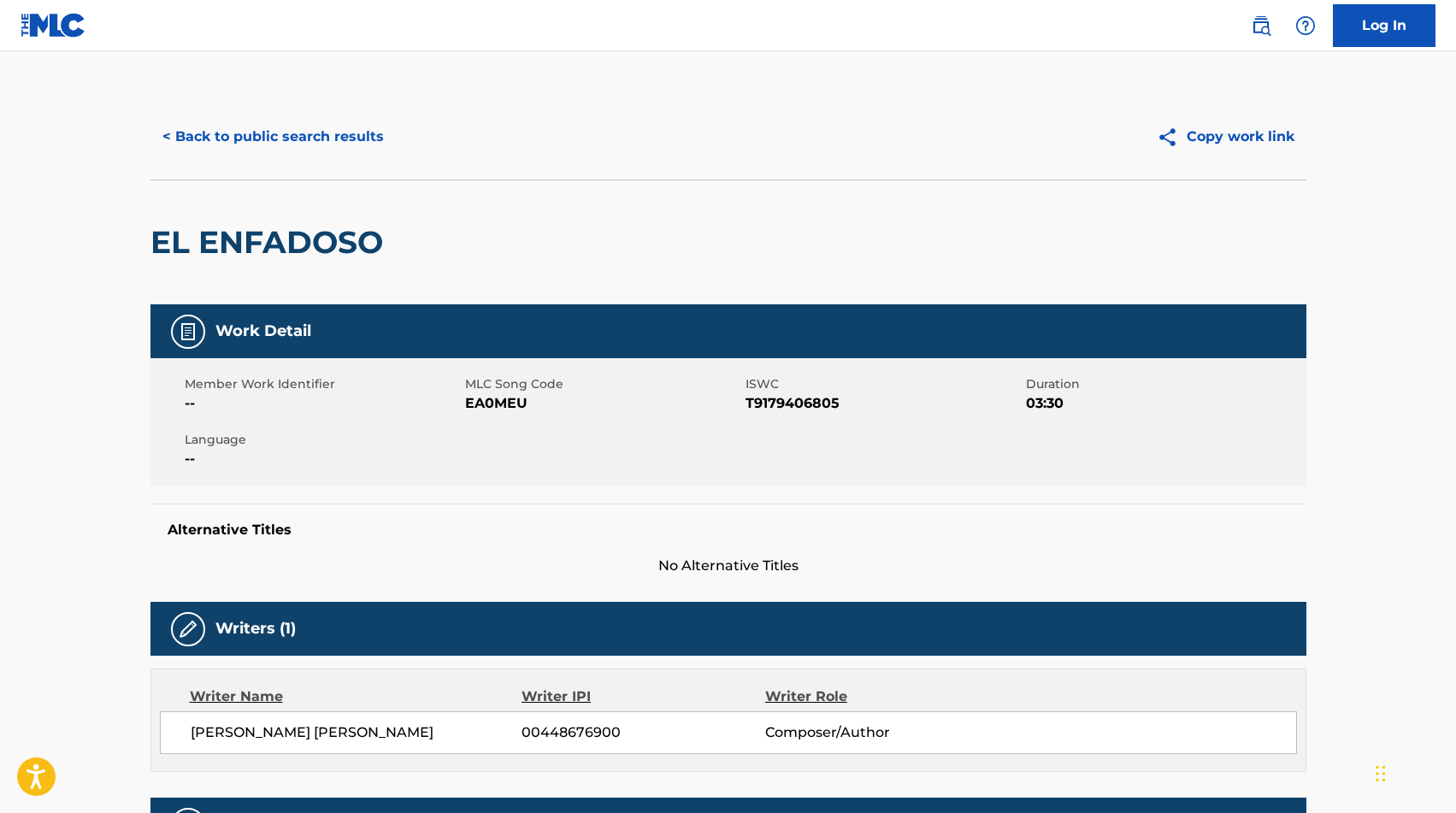
click at [251, 159] on div "< Back to public search results Copy work link" at bounding box center [728, 137] width 1156 height 86
click at [261, 122] on button "< Back to public search results" at bounding box center [273, 136] width 245 height 43
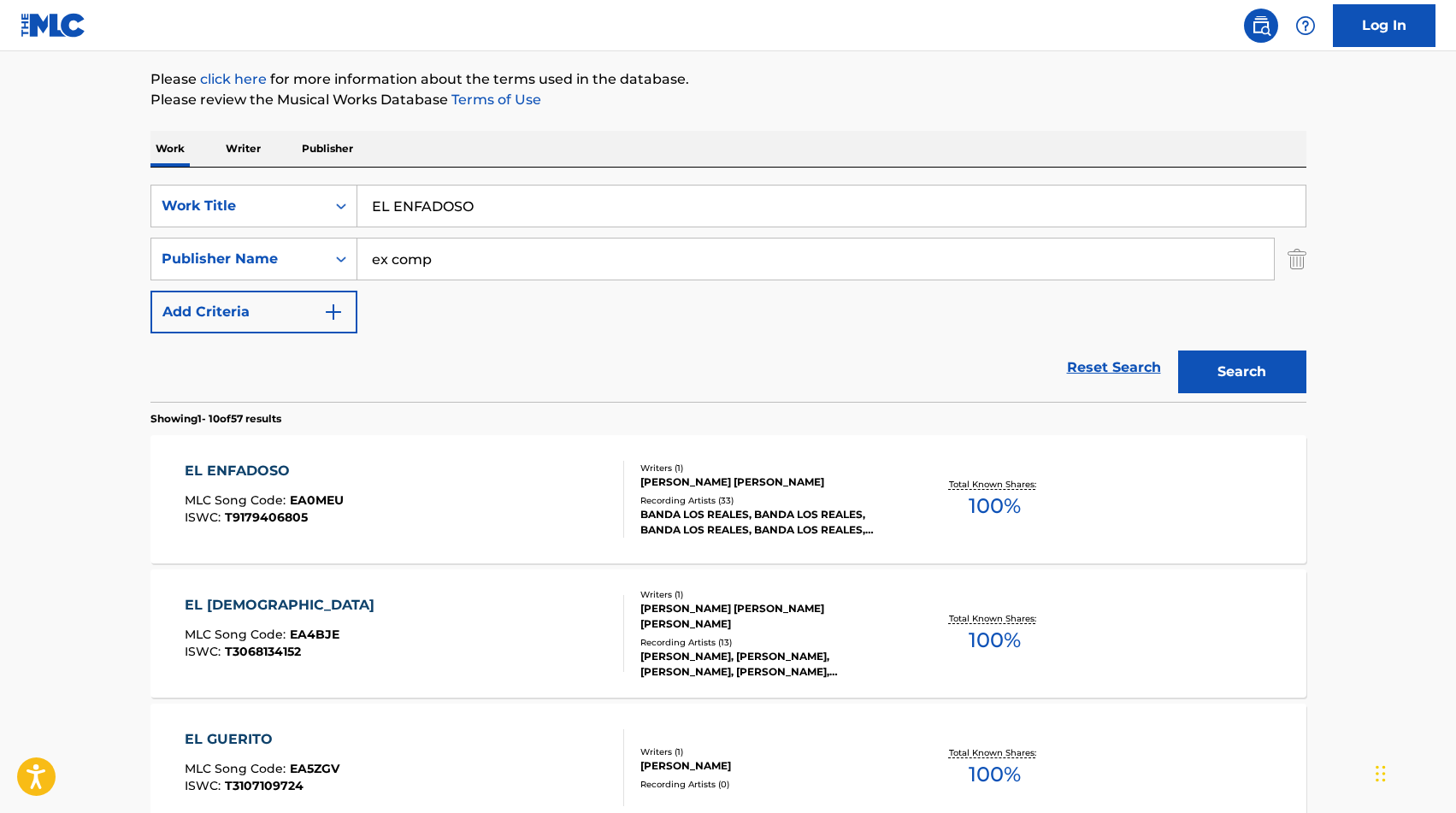
click at [423, 251] on input "ex comp" at bounding box center [815, 258] width 916 height 41
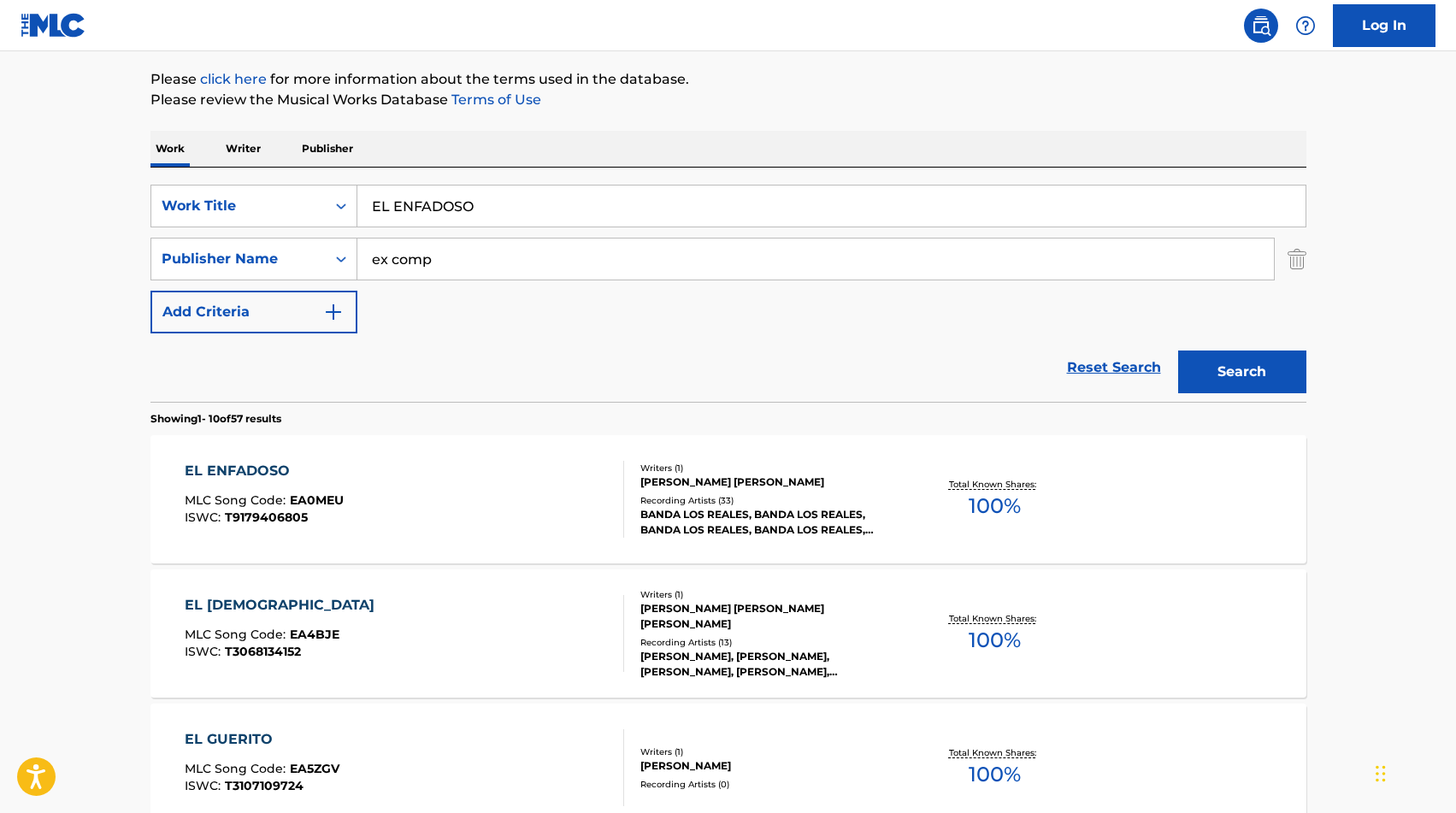
click at [423, 251] on input "ex comp" at bounding box center [815, 258] width 916 height 41
click at [267, 227] on div "SearchWithCriteria6a77152a-9f9f-4b3f-b33c-6dfe552c7d29 Work Title EL ENFADOSO S…" at bounding box center [728, 259] width 1156 height 149
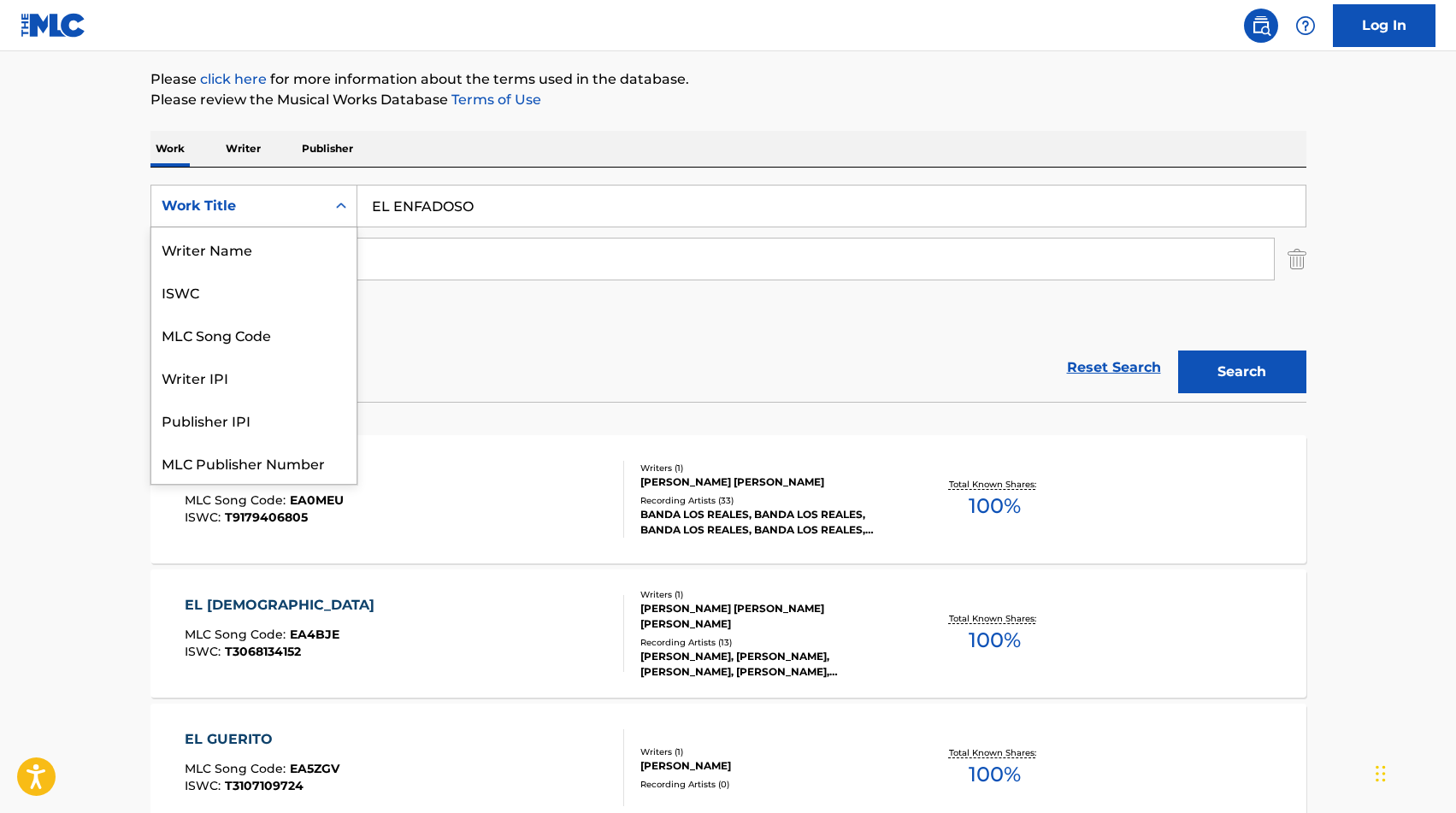
click at [262, 213] on div "Work Title" at bounding box center [237, 206] width 154 height 21
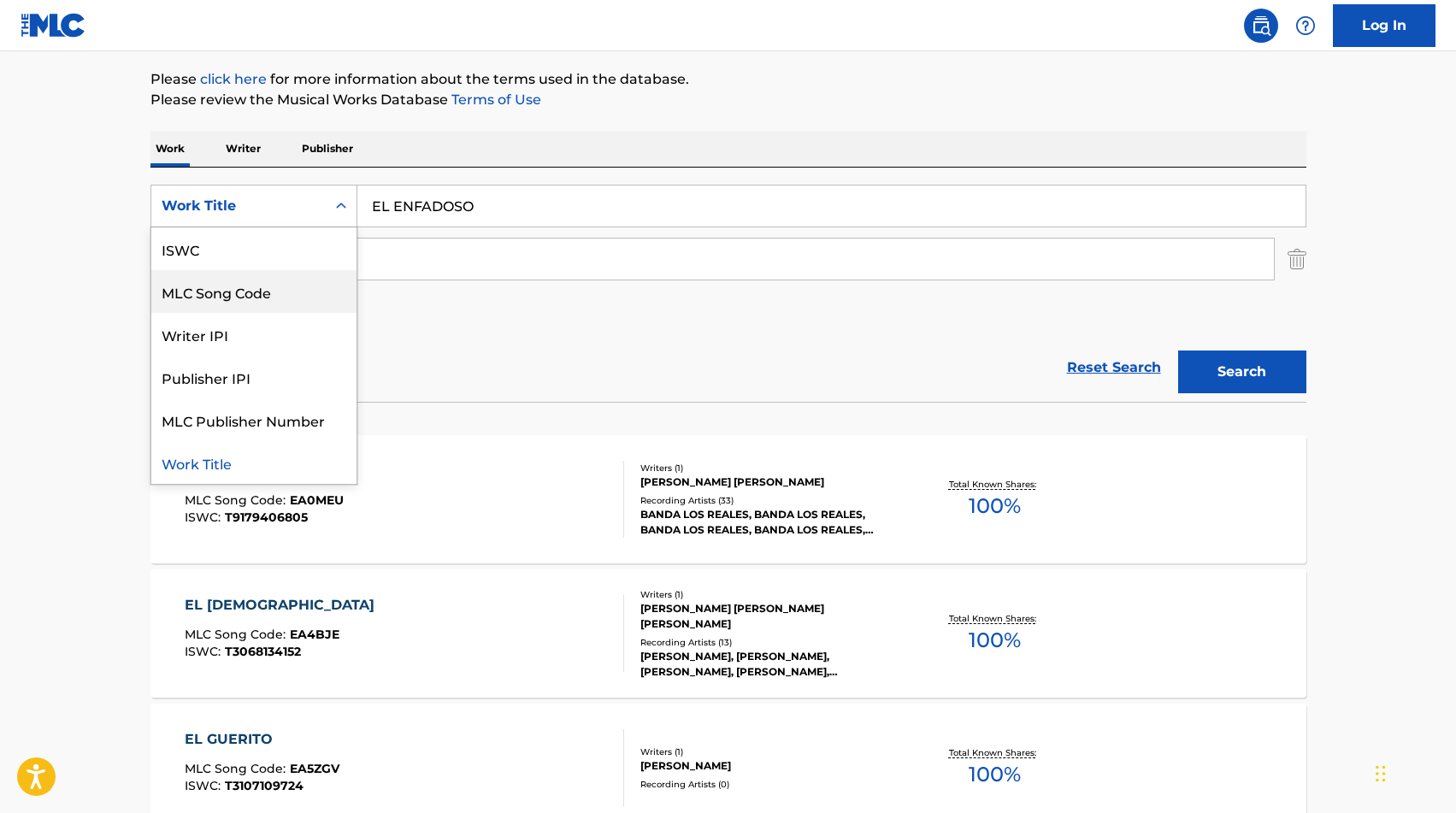
scroll to position [0, 0]
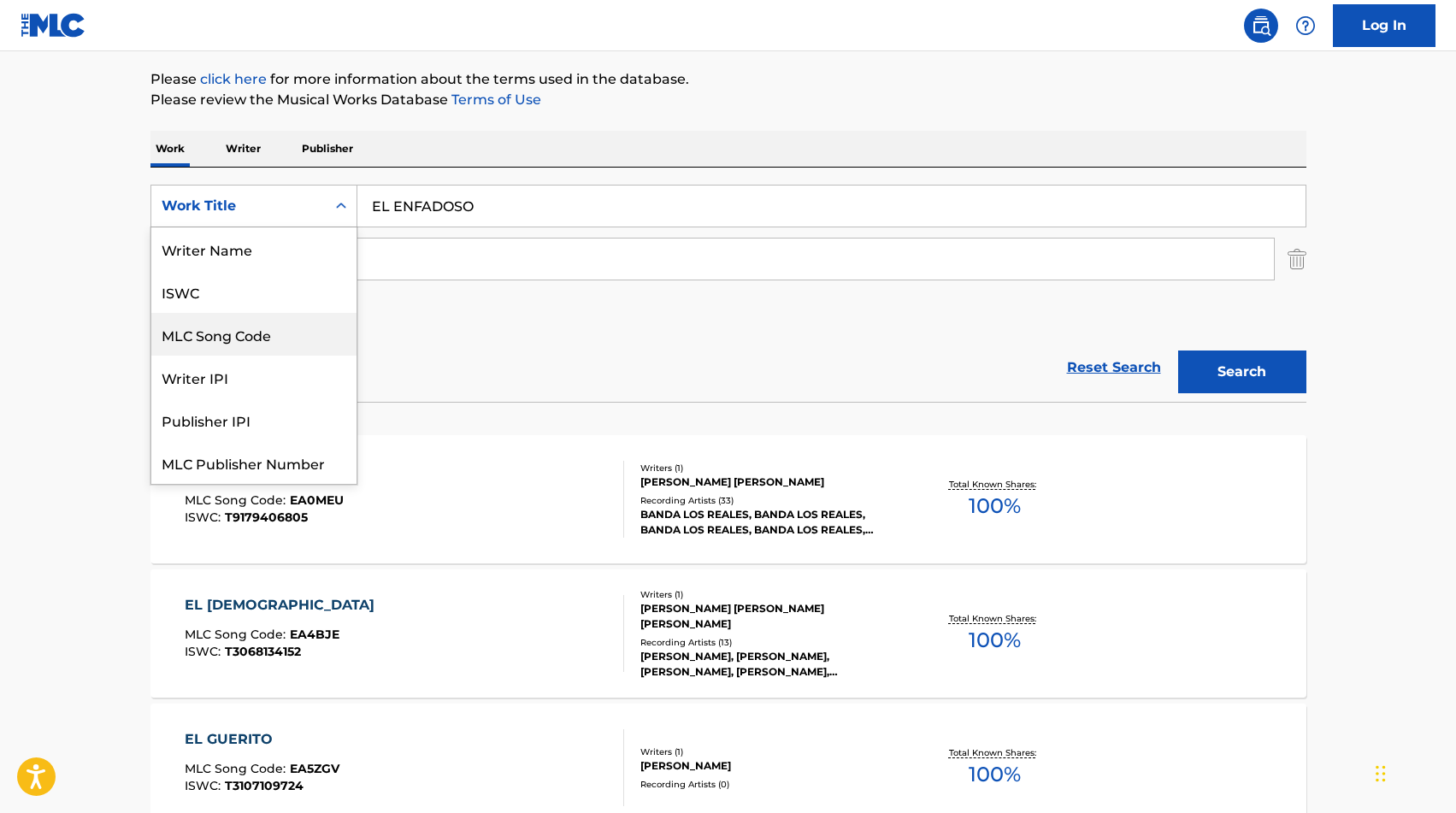
click at [215, 344] on div "MLC Song Code" at bounding box center [254, 334] width 205 height 43
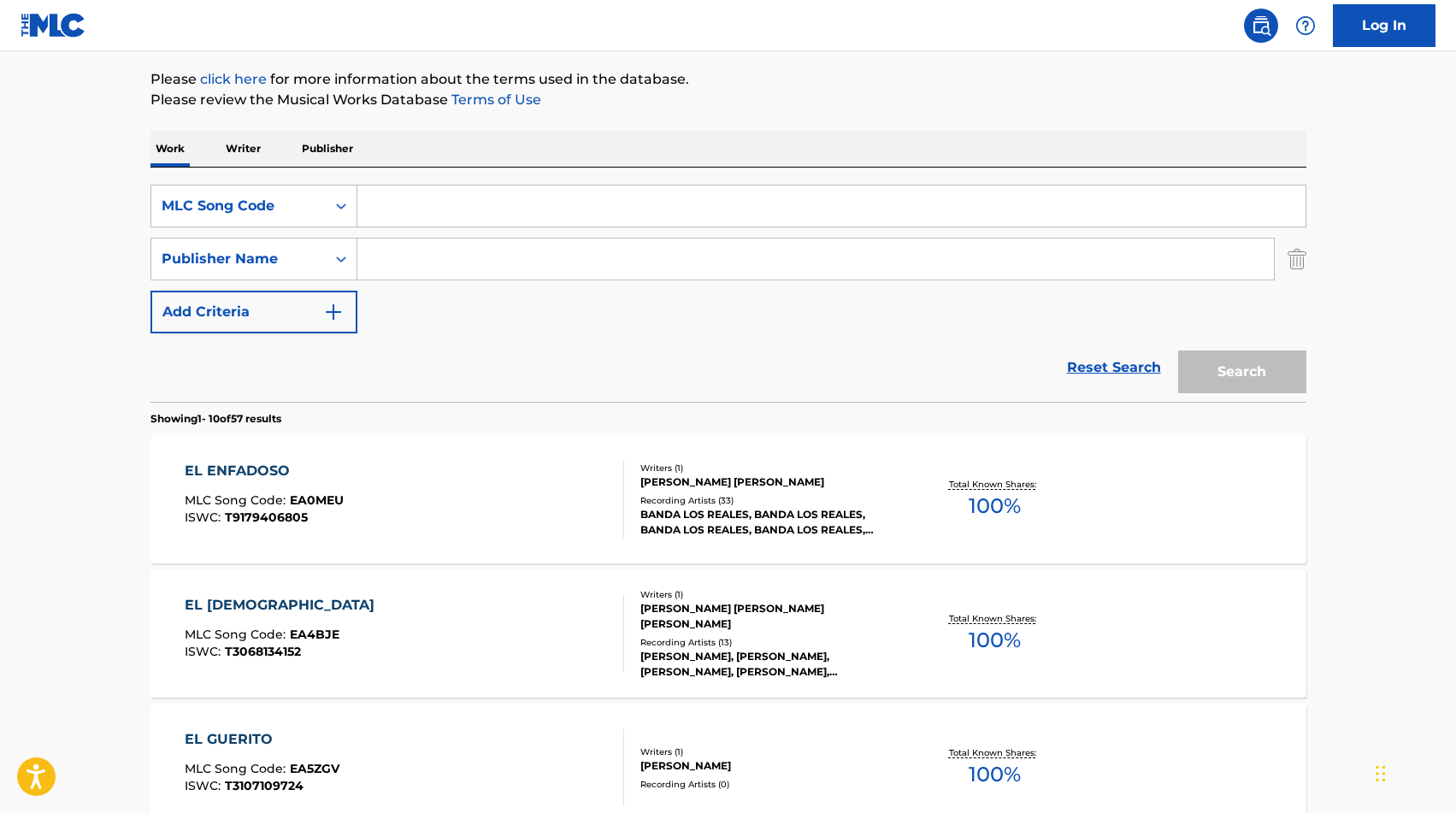
click at [425, 200] on input "Search Form" at bounding box center [831, 206] width 948 height 41
paste input "EA4BJA"
type input "EA4BJA"
click at [1227, 370] on button "Search" at bounding box center [1242, 372] width 128 height 43
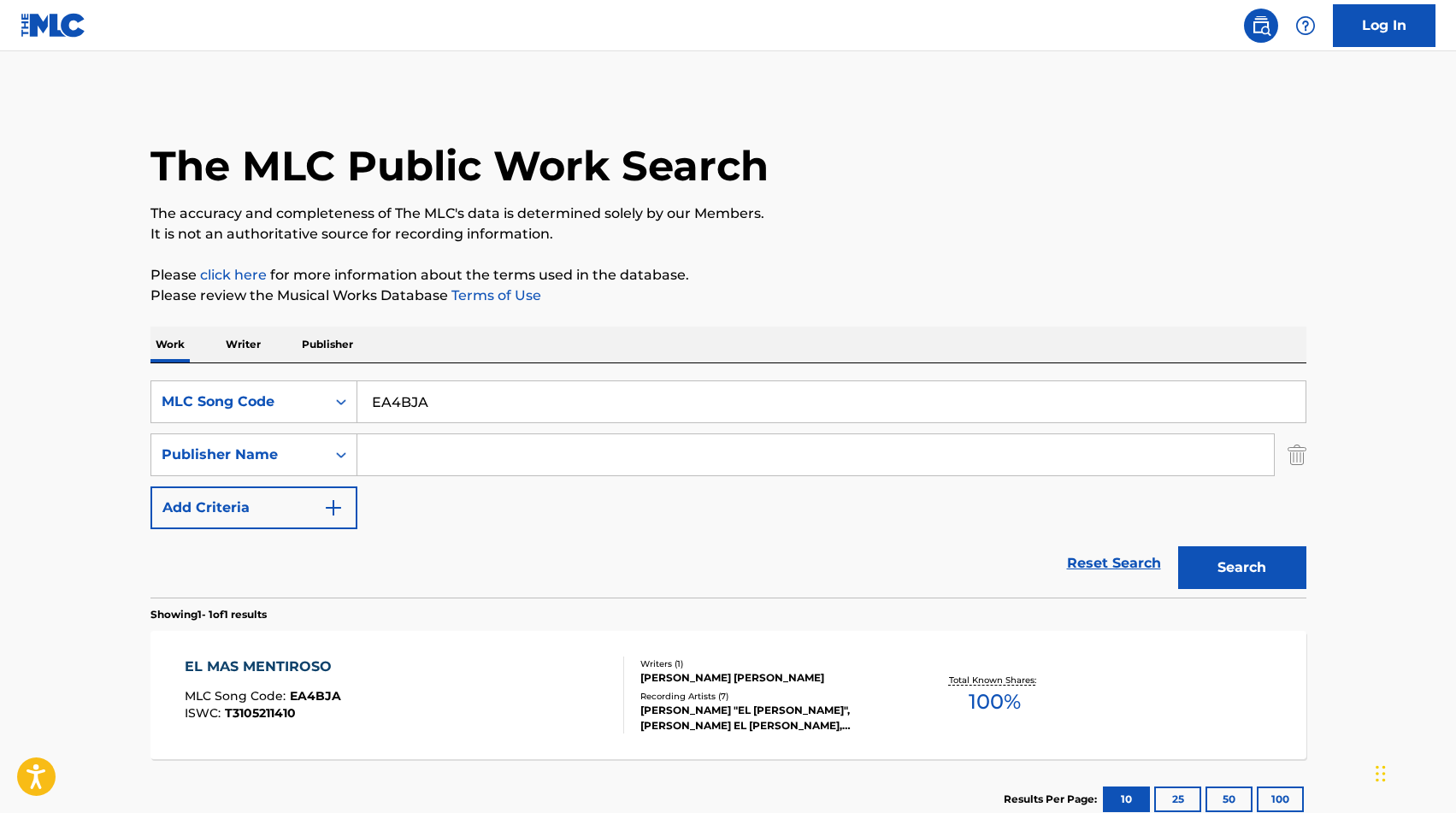
click at [401, 635] on div "EL MAS MENTIROSO MLC Song Code : EA4BJA ISWC : T3105211410 Writers ( 1 ) [PERSO…" at bounding box center [728, 695] width 1156 height 128
